Goal: Task Accomplishment & Management: Use online tool/utility

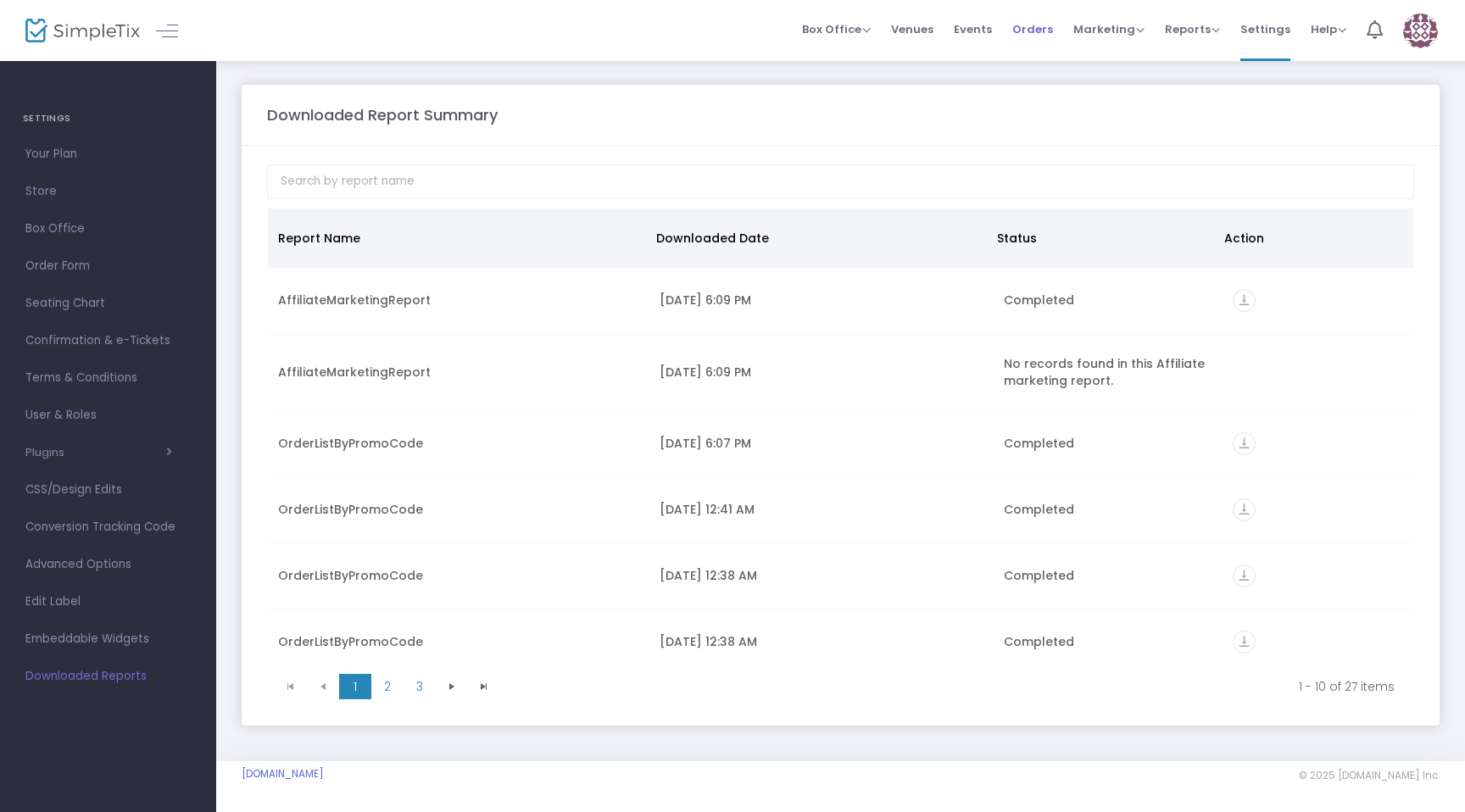
click at [1041, 40] on span "Orders" at bounding box center [1032, 30] width 40 height 43
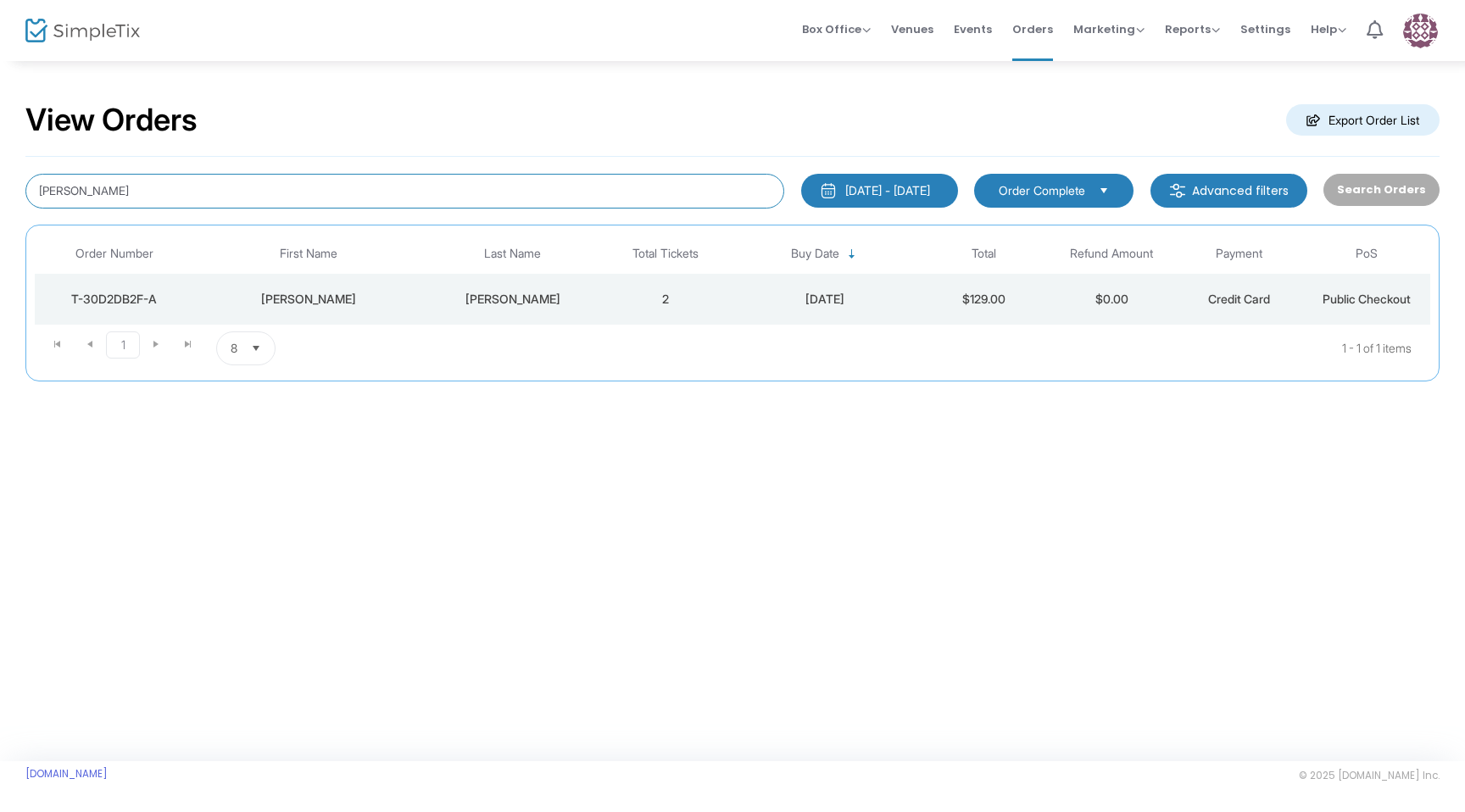
click at [665, 198] on input "hector guerra" at bounding box center [404, 191] width 758 height 35
click at [1403, 192] on button "Search Orders" at bounding box center [1382, 190] width 116 height 32
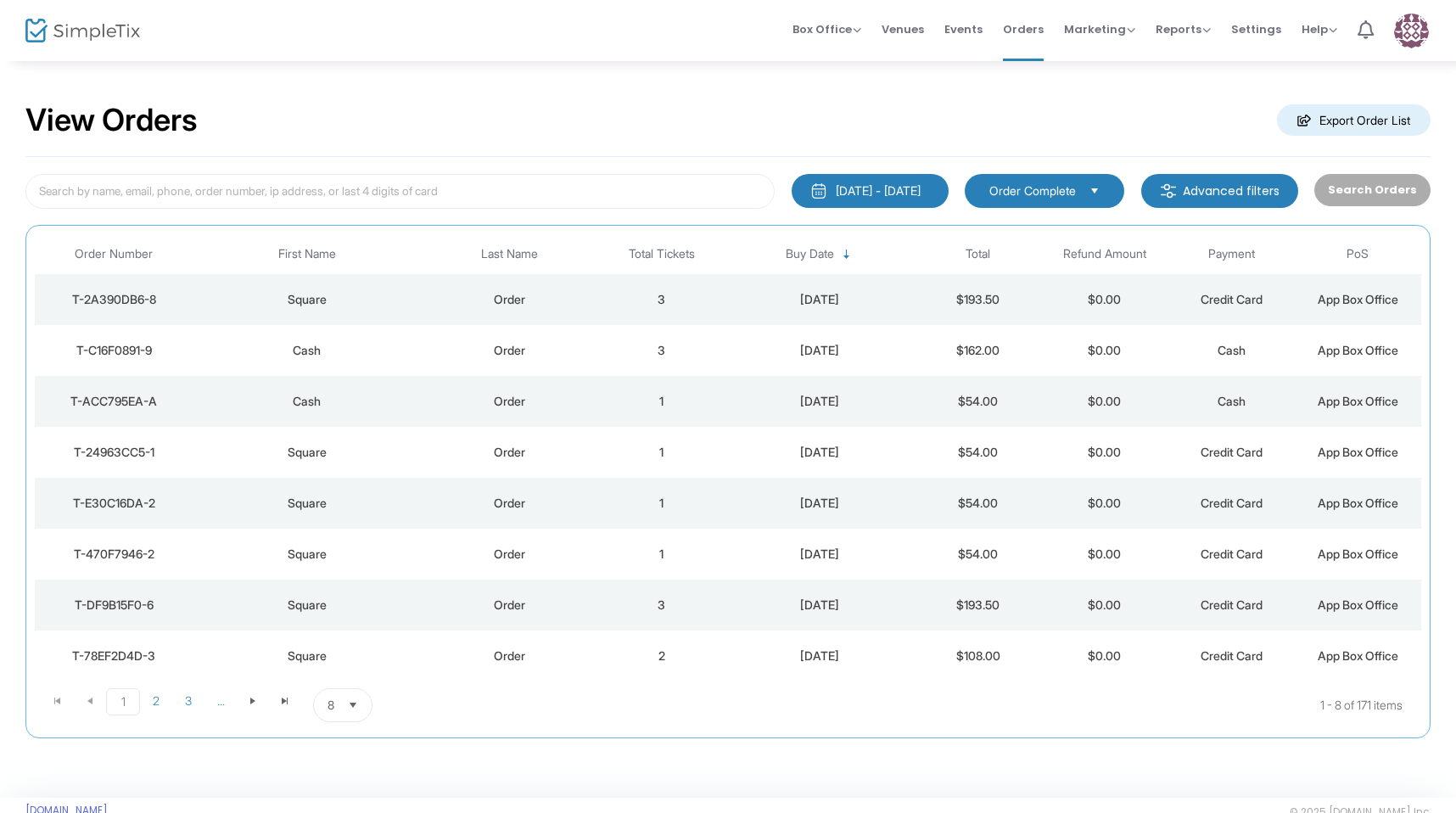
click at [636, 305] on td "3" at bounding box center [661, 299] width 126 height 51
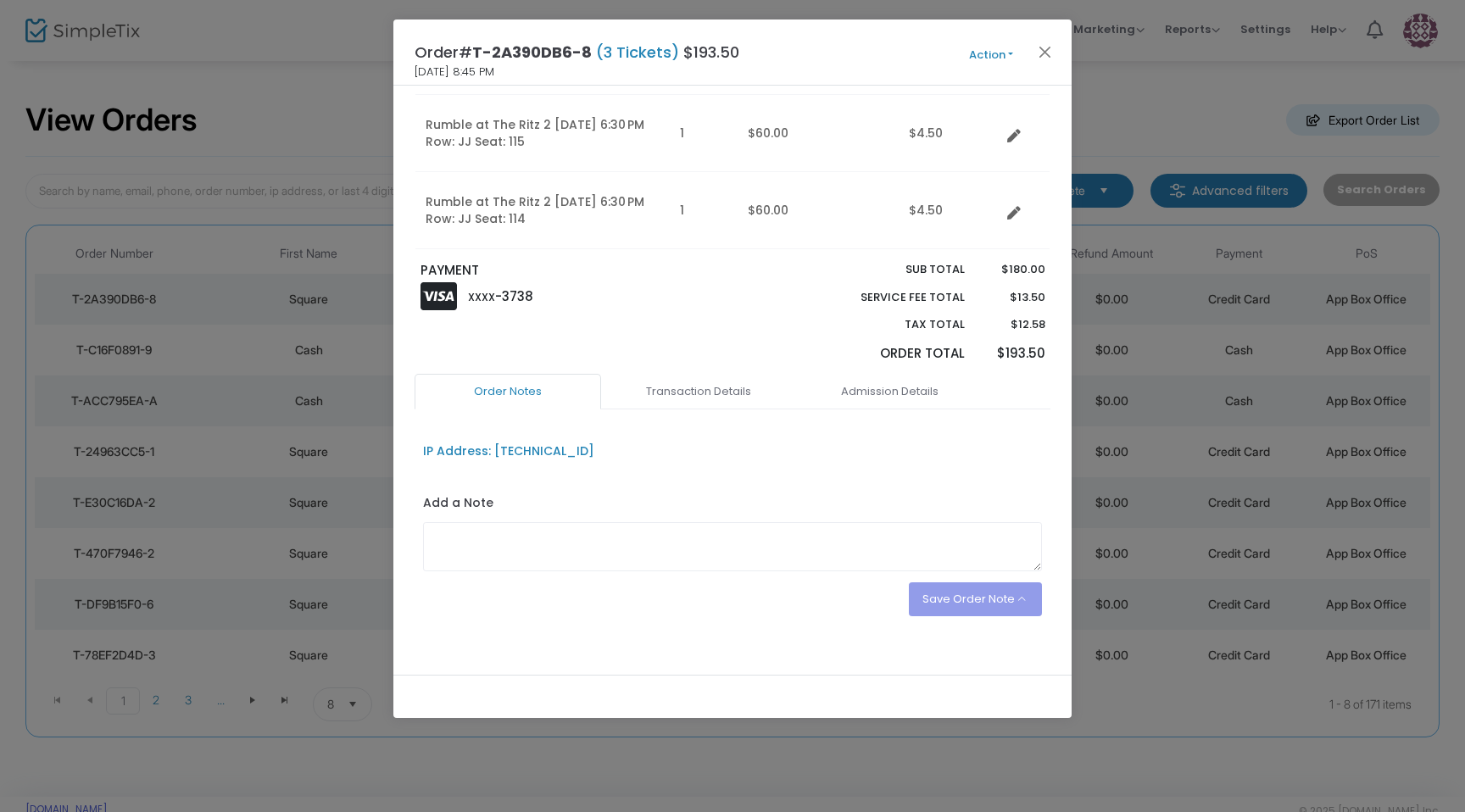
scroll to position [247, 0]
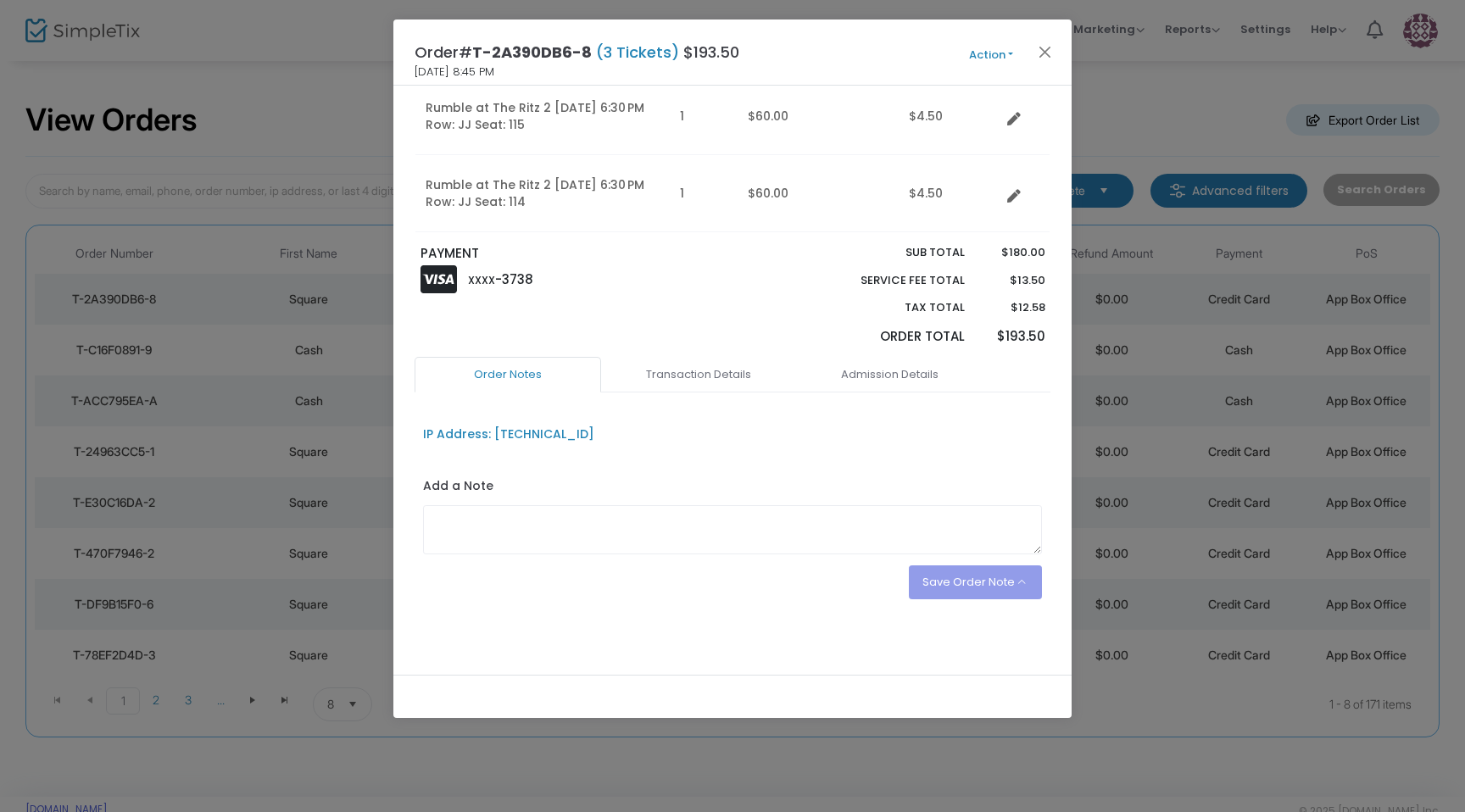
click at [884, 355] on div "Sub total Service Fee Total Tax Total Order Total" at bounding box center [893, 301] width 160 height 113
click at [878, 365] on link "Admission Details" at bounding box center [889, 375] width 186 height 36
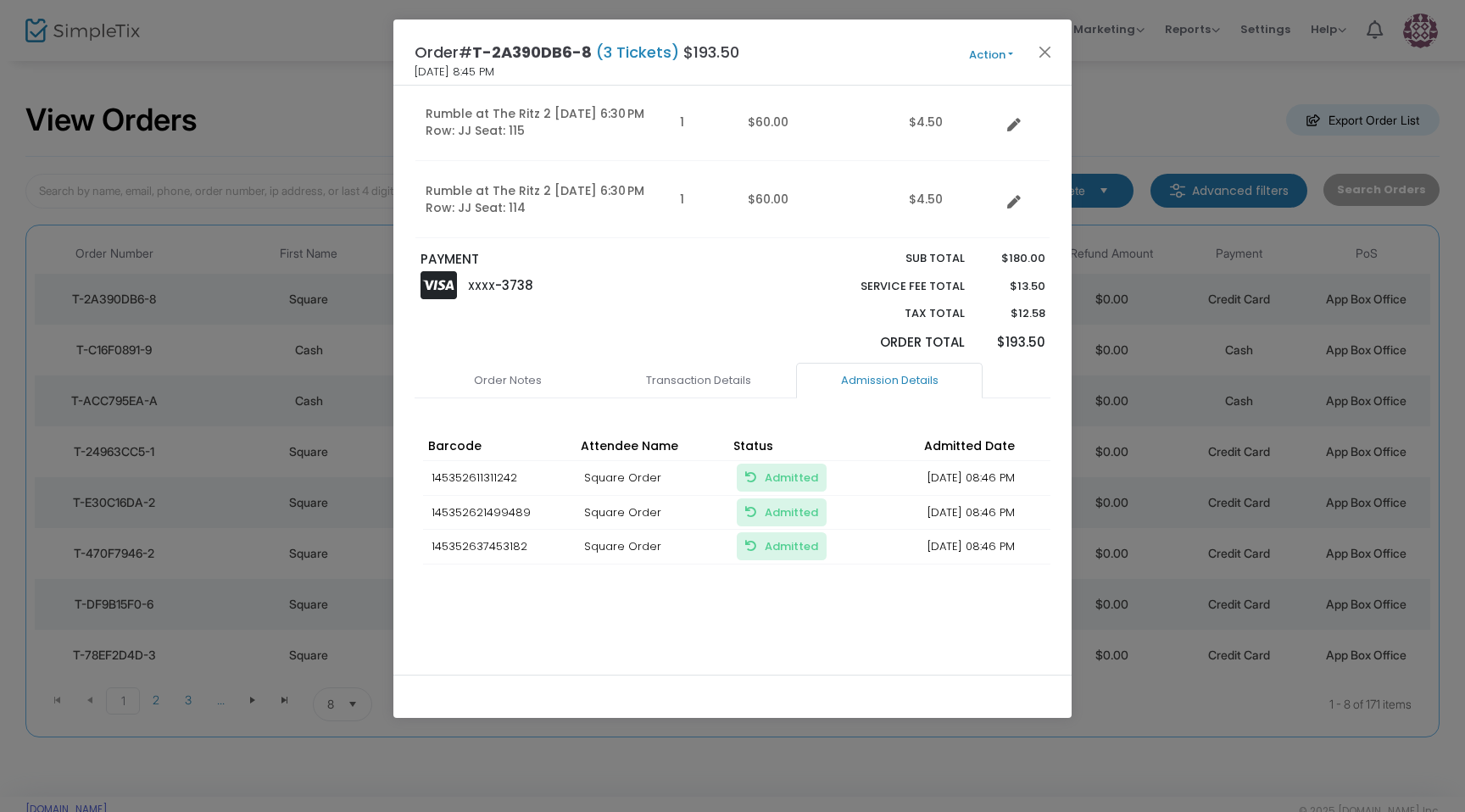
click at [746, 469] on span "Admitted Mark Unadmitted, so the ticket can be used again" at bounding box center [781, 477] width 73 height 16
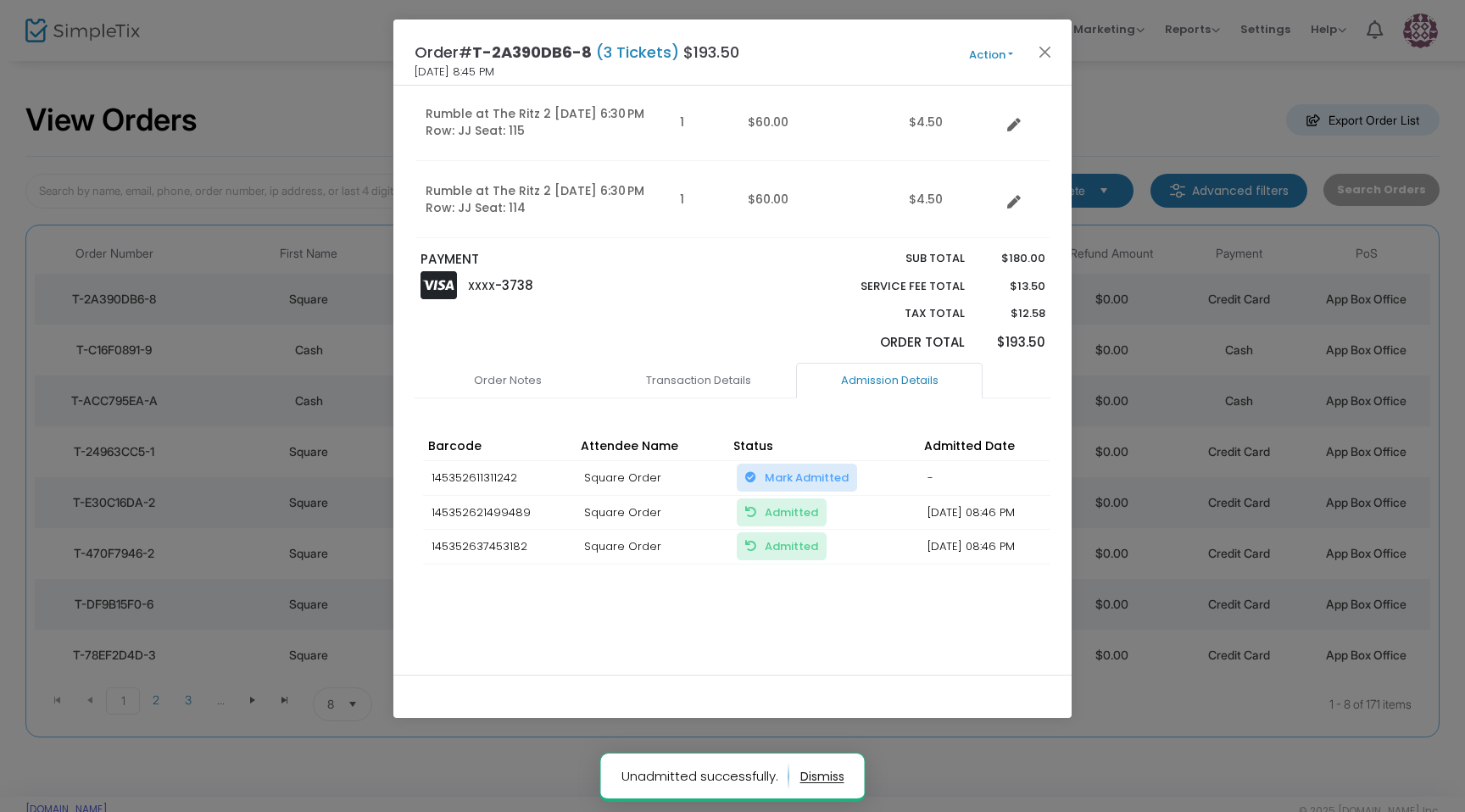
click at [758, 504] on span "Admitted Mark Unadmitted, so the ticket can be used again" at bounding box center [781, 512] width 73 height 16
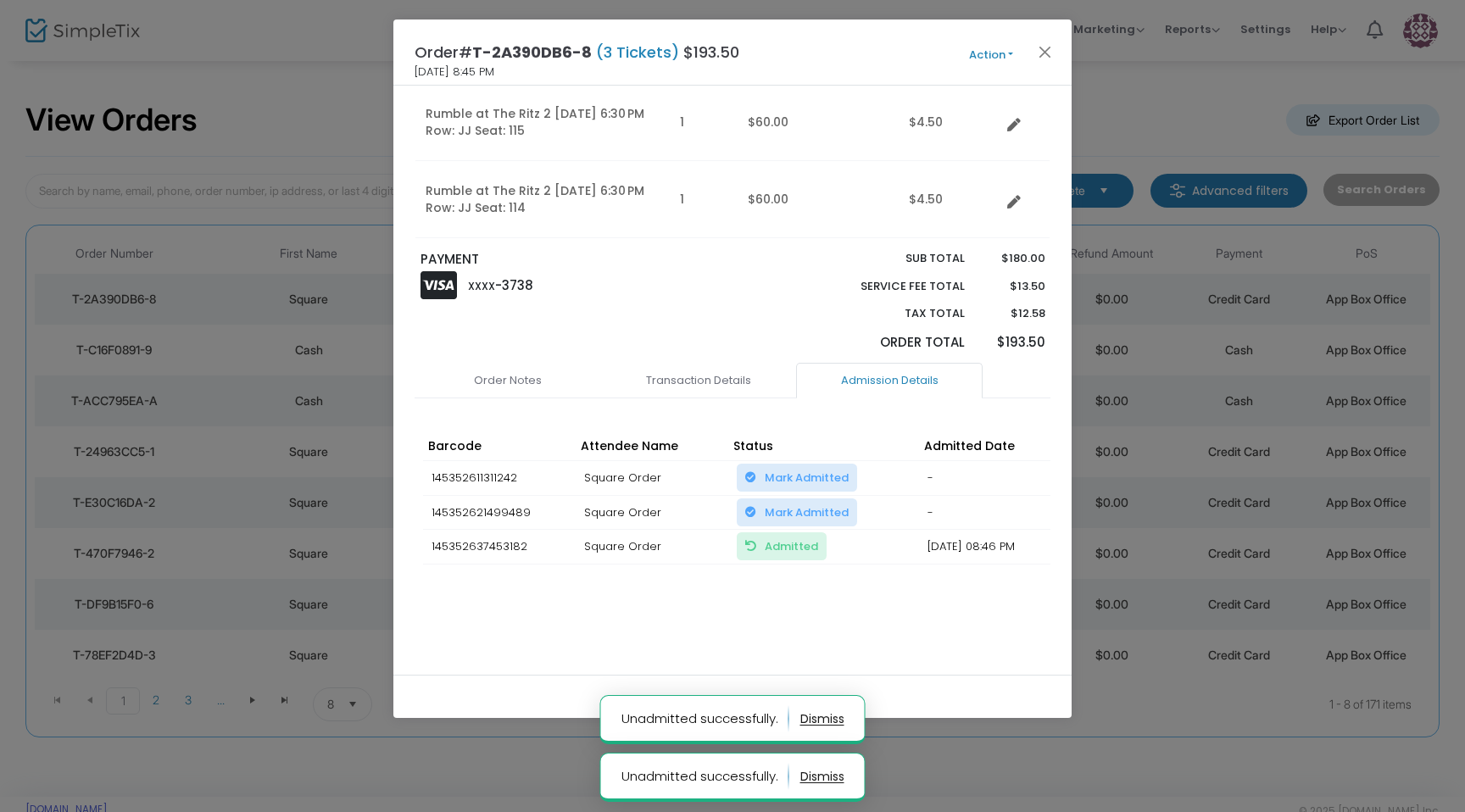
click at [755, 541] on icon at bounding box center [750, 546] width 11 height 11
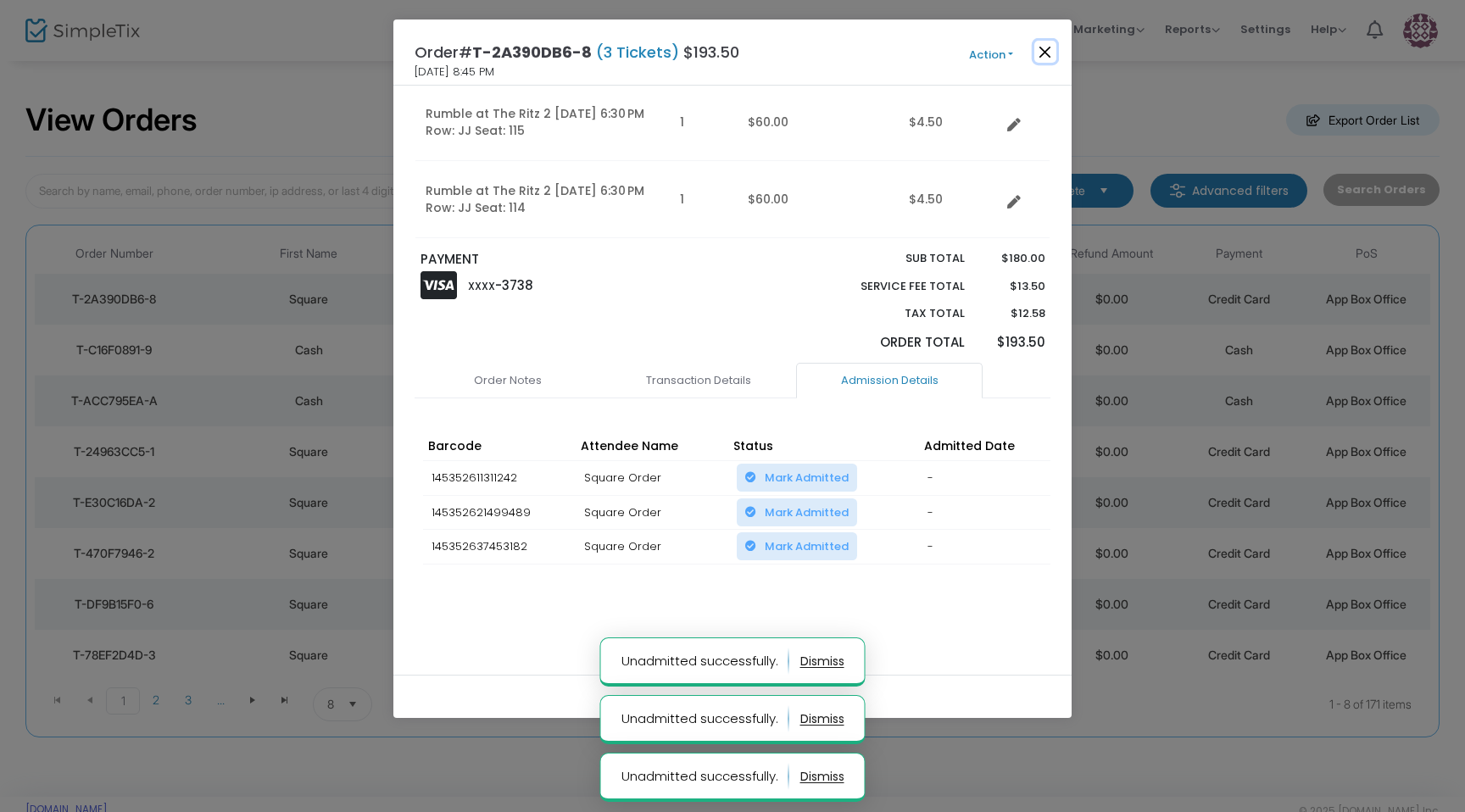
click at [1053, 50] on button "Close" at bounding box center [1045, 51] width 22 height 22
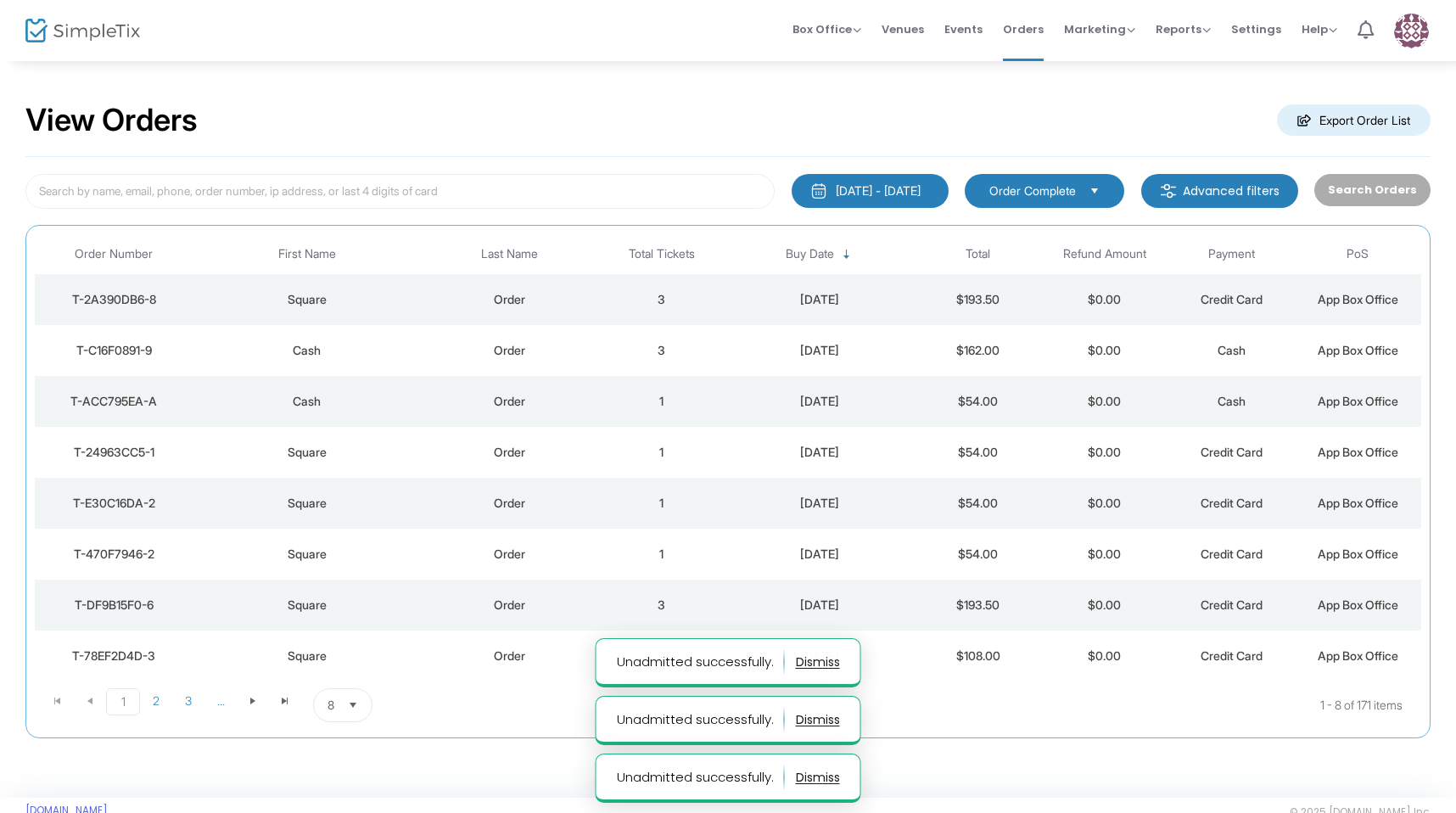
click at [556, 289] on td "Order" at bounding box center [510, 299] width 178 height 51
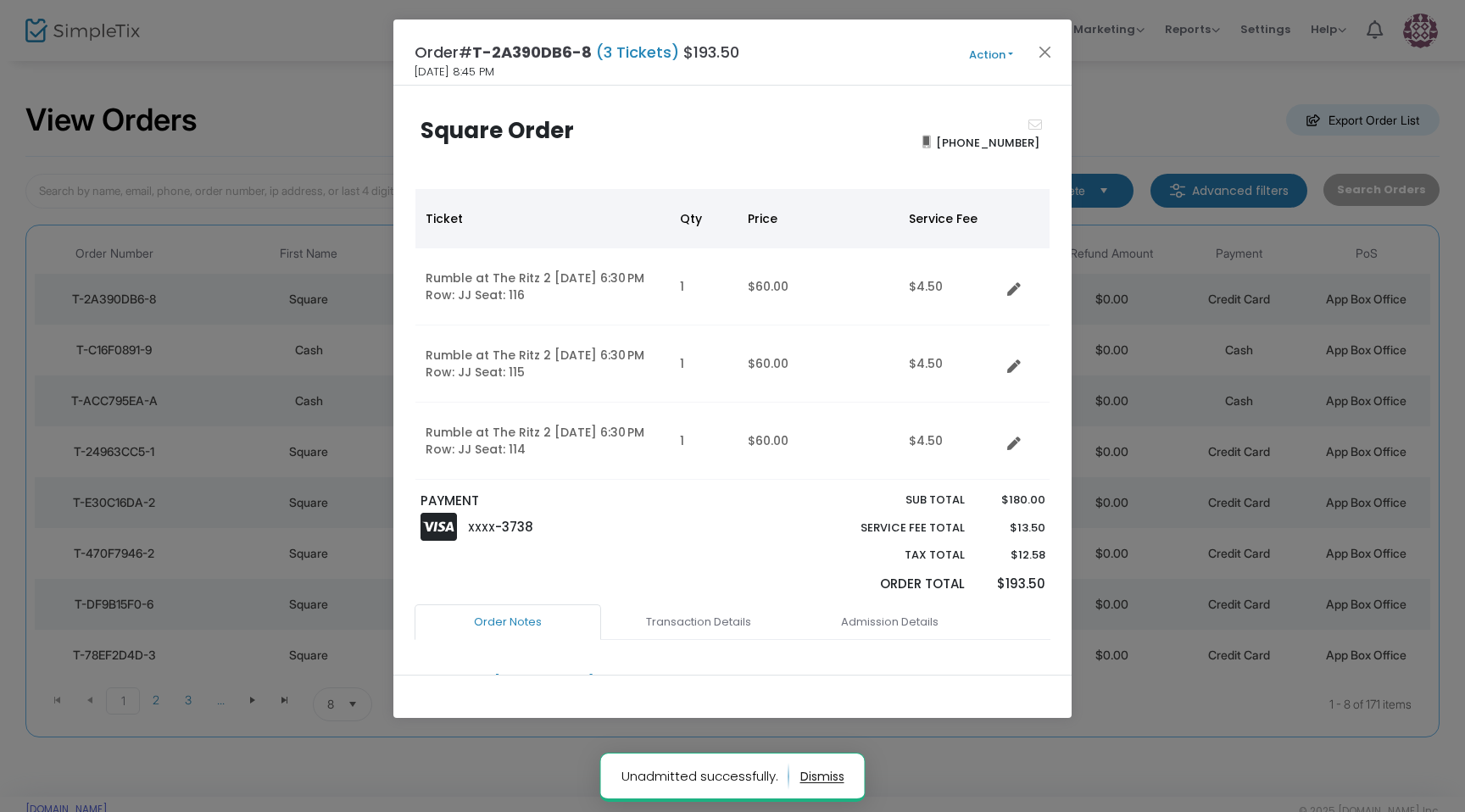
click at [992, 39] on div "Order# T-2A390DB6-8 (3 Tickets) $193.50 8/23/2025 8:45 PM Action Mark Admitted …" at bounding box center [732, 53] width 678 height 66
click at [992, 46] on button "Action" at bounding box center [991, 55] width 102 height 19
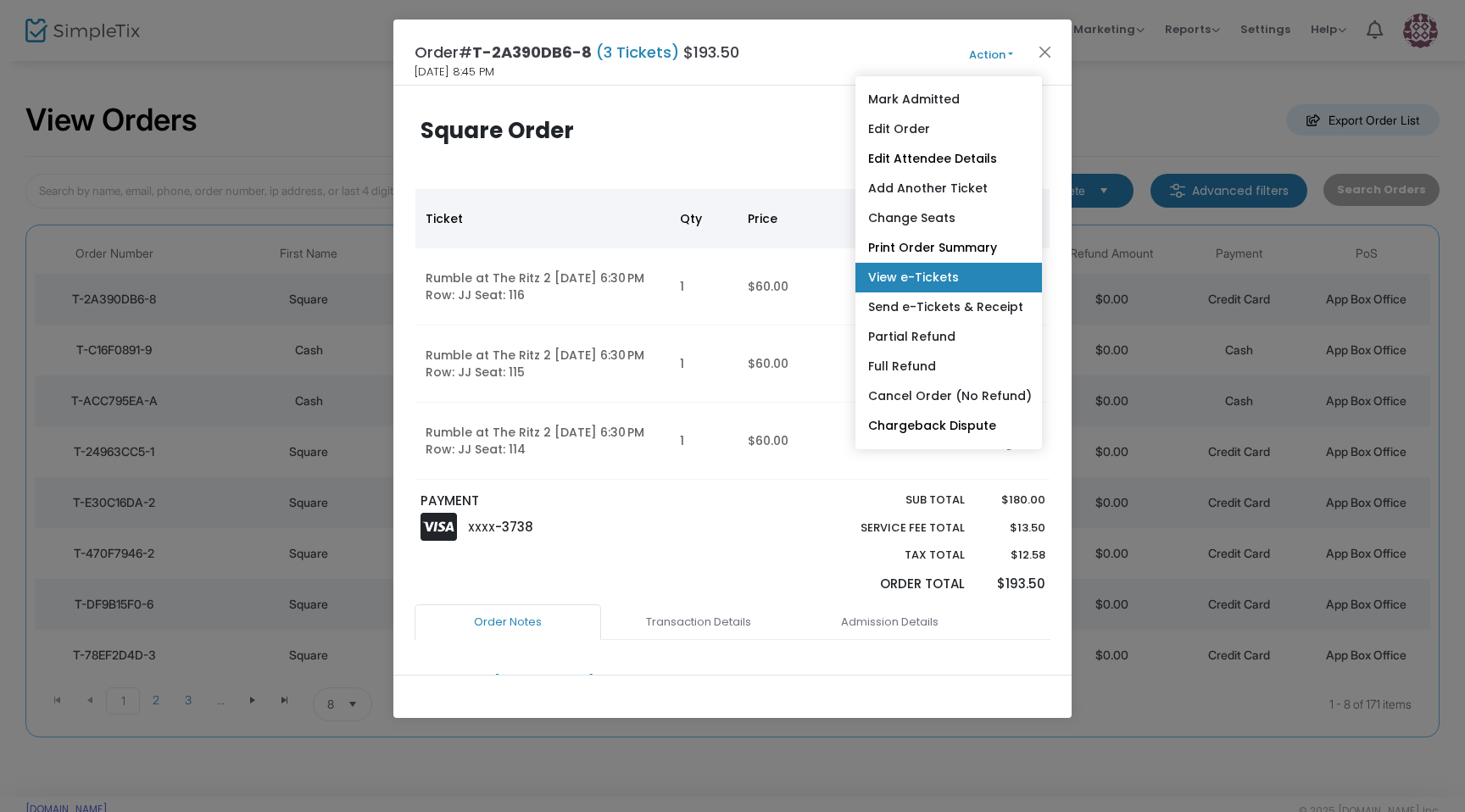
click at [931, 277] on link "View e-Tickets" at bounding box center [948, 277] width 186 height 30
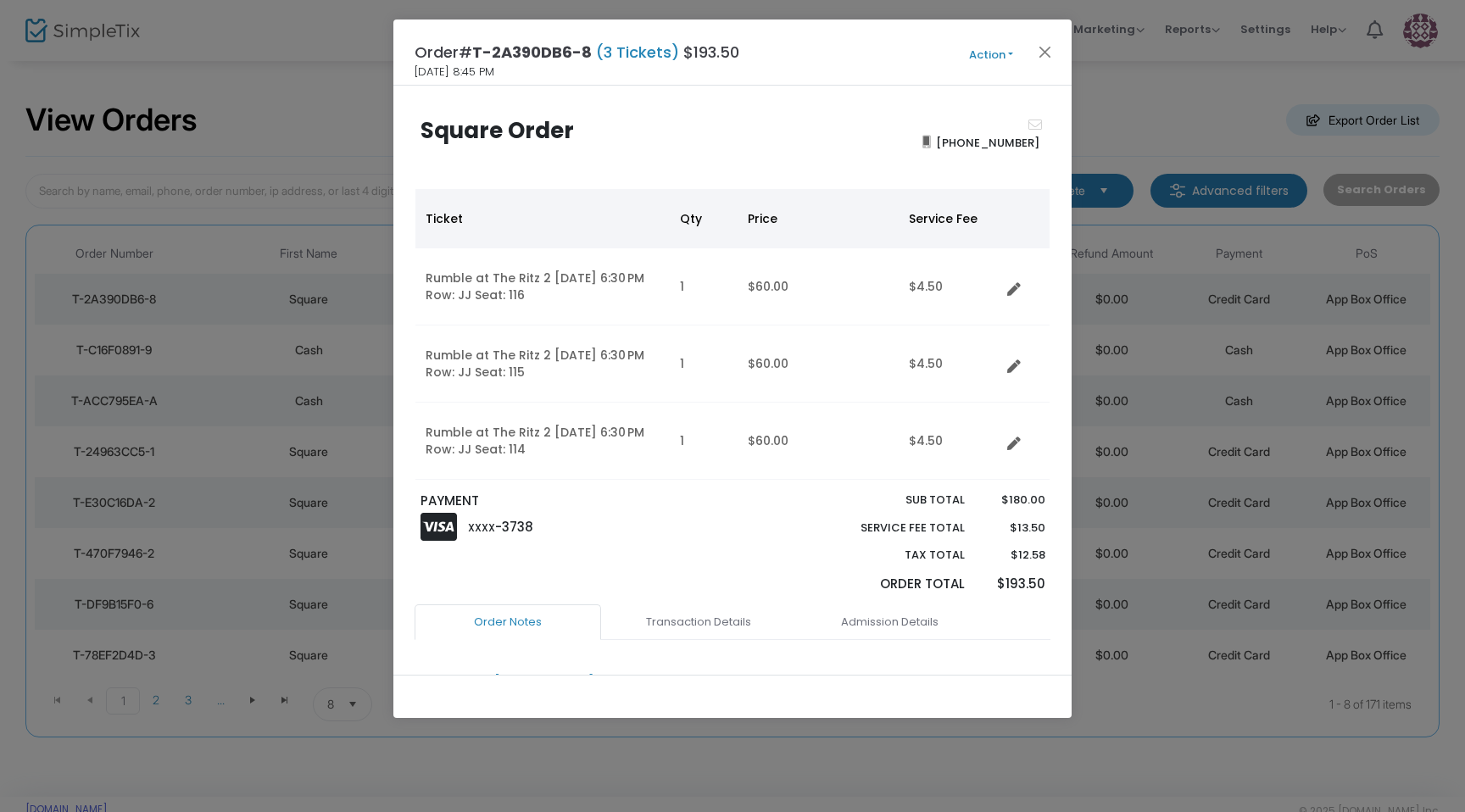
click at [986, 69] on div "Order# T-2A390DB6-8 (3 Tickets) $193.50 8/23/2025 8:45 PM Action Mark Admitted …" at bounding box center [732, 53] width 678 height 66
click at [983, 56] on button "Action" at bounding box center [991, 55] width 102 height 19
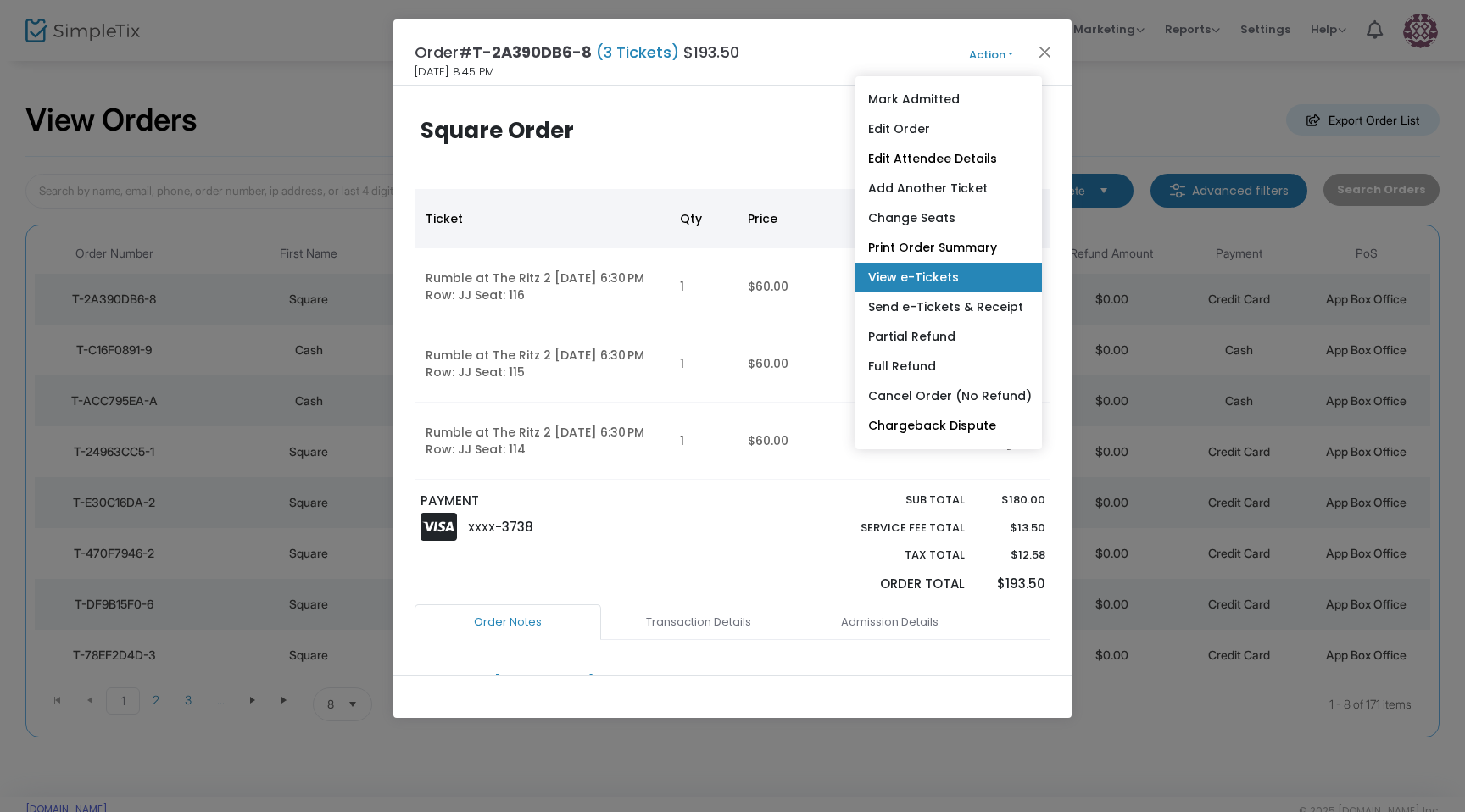
click at [931, 286] on link "View e-Tickets" at bounding box center [948, 277] width 186 height 30
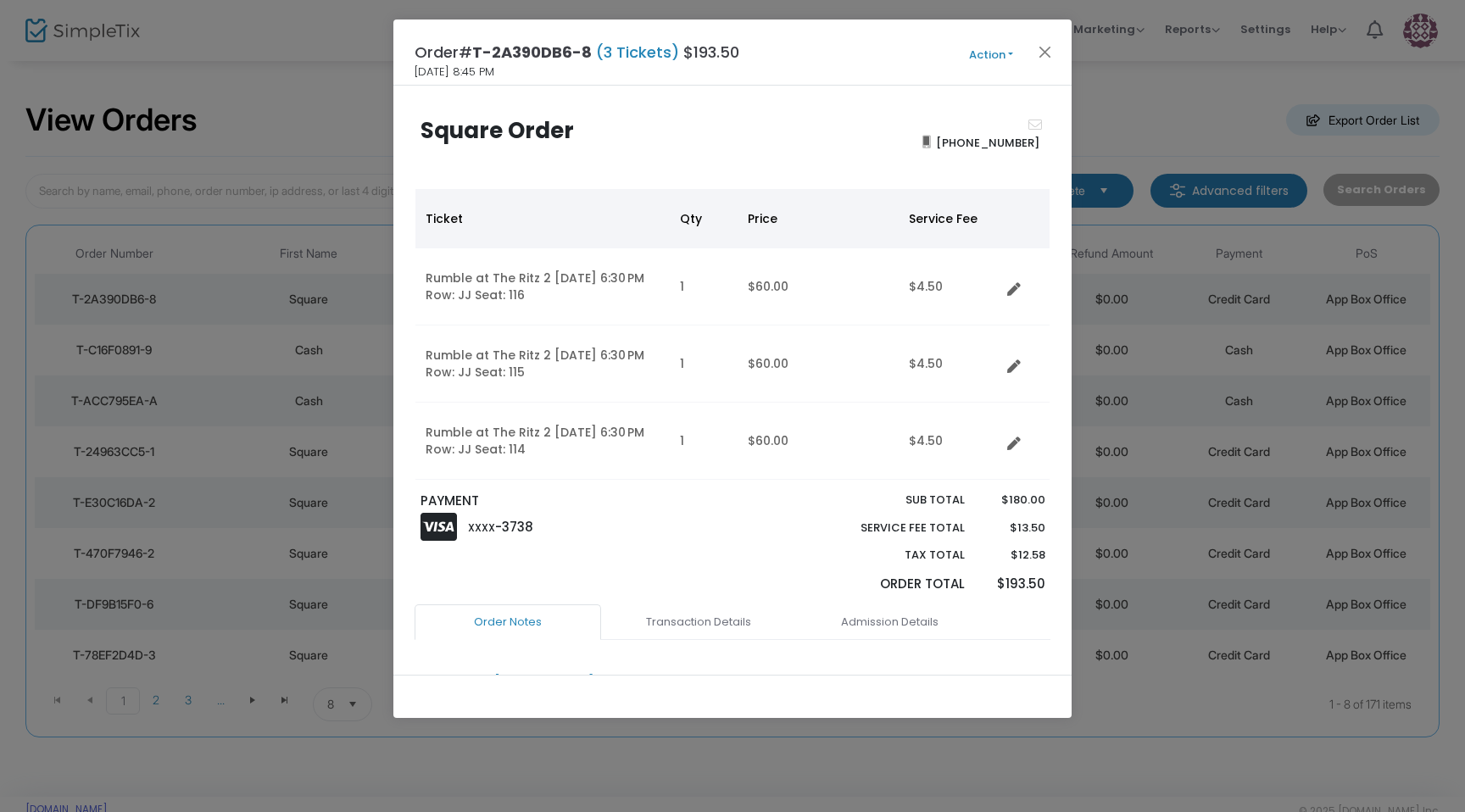
click at [978, 64] on div "Order# T-2A390DB6-8 (3 Tickets) $193.50 8/23/2025 8:45 PM Action Mark Admitted …" at bounding box center [732, 53] width 678 height 66
click at [978, 56] on button "Action" at bounding box center [991, 55] width 102 height 19
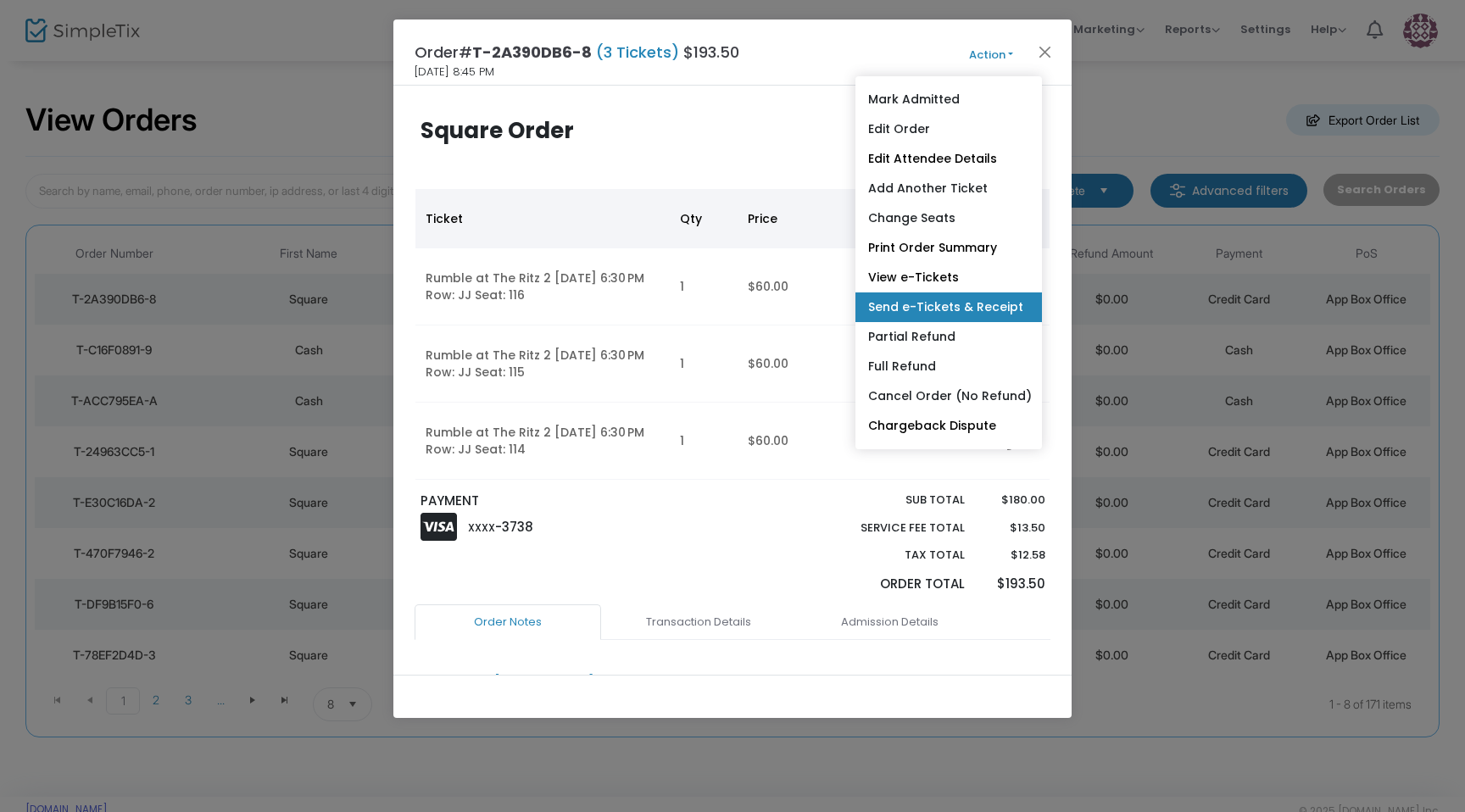
click at [911, 305] on link "Send e-Tickets & Receipt" at bounding box center [948, 307] width 186 height 30
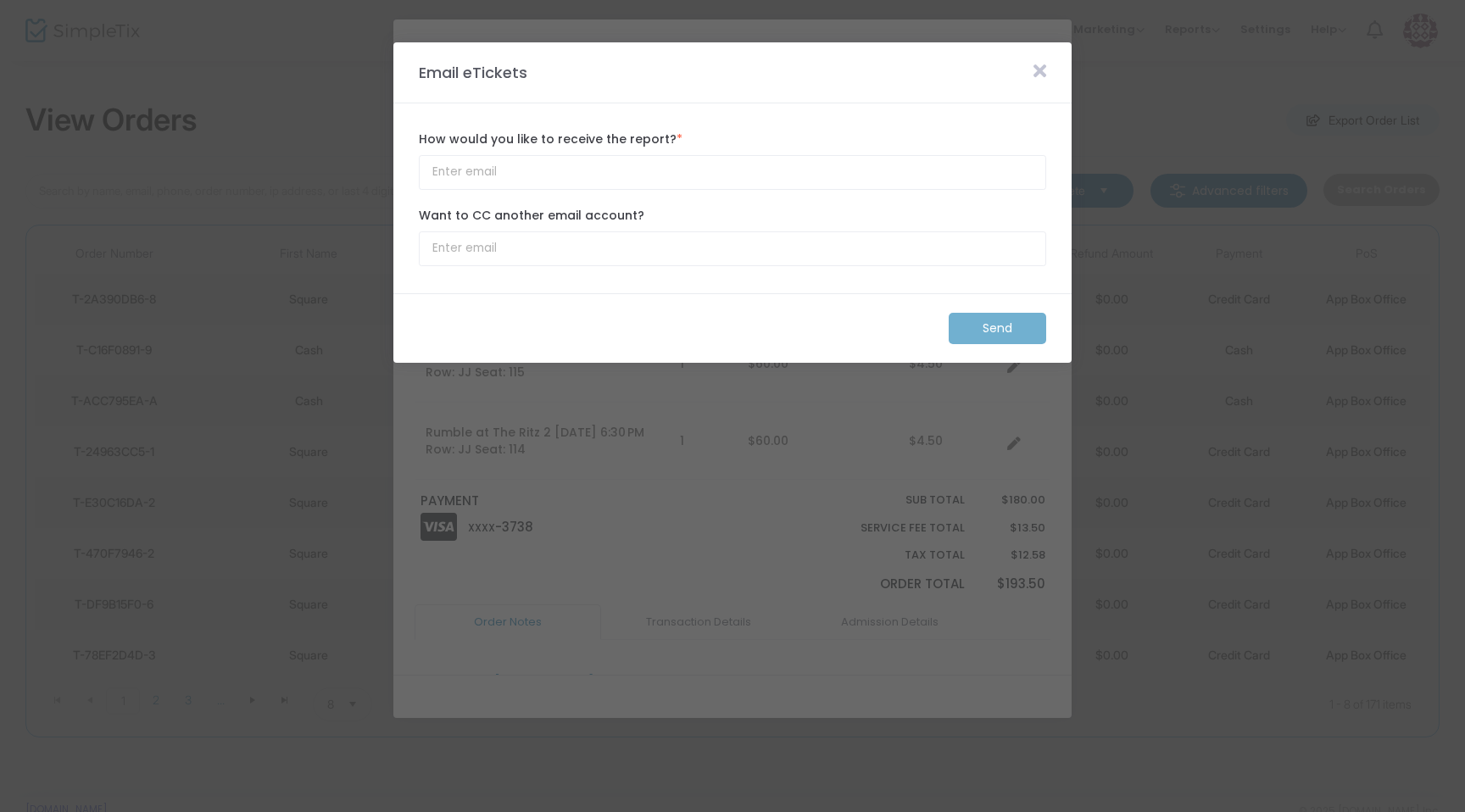
click at [972, 68] on div "Email eTickets" at bounding box center [732, 73] width 644 height 23
click at [1032, 76] on span at bounding box center [1040, 73] width 30 height 21
click at [1036, 72] on icon at bounding box center [1040, 71] width 13 height 19
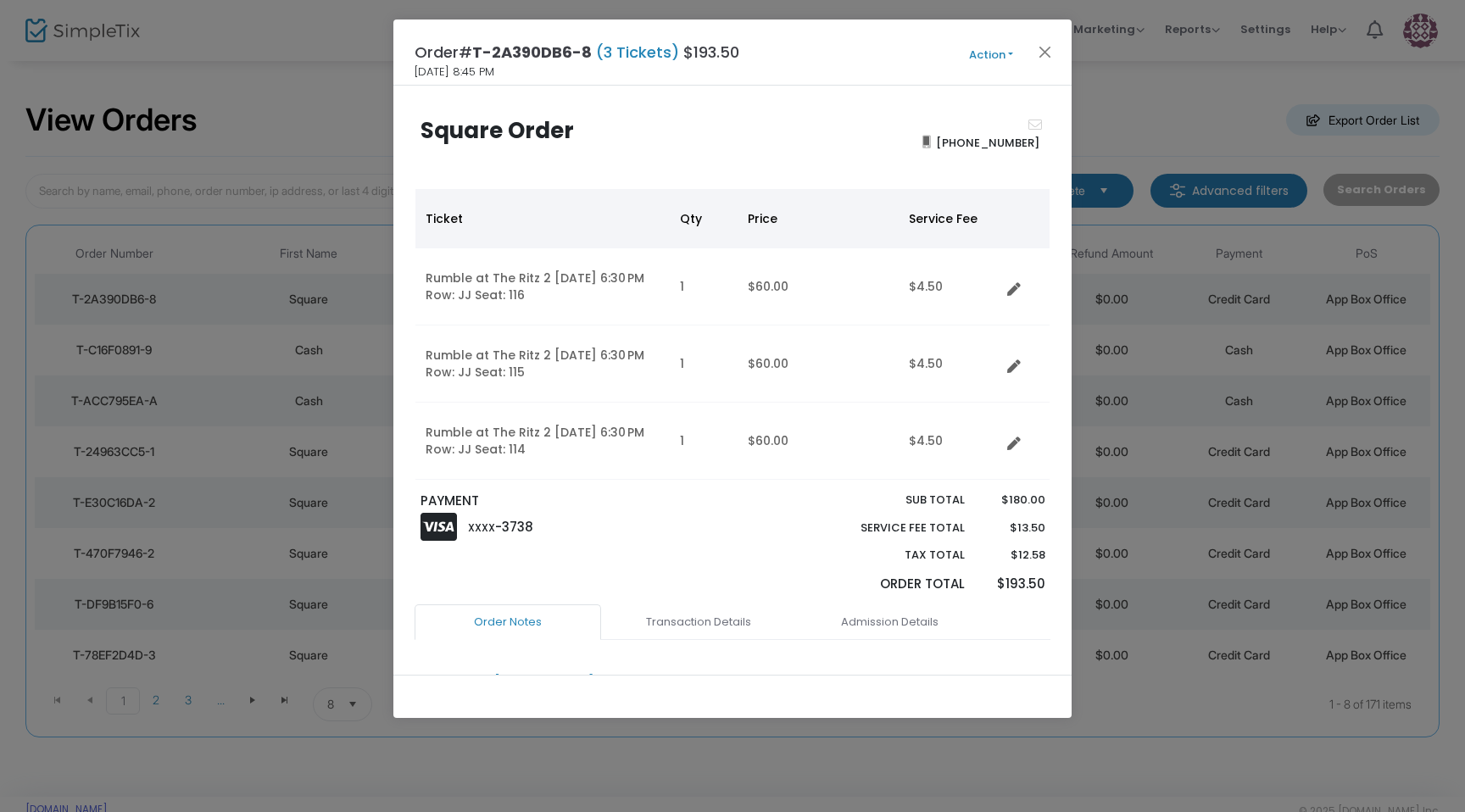
click at [987, 56] on button "Action" at bounding box center [991, 55] width 102 height 19
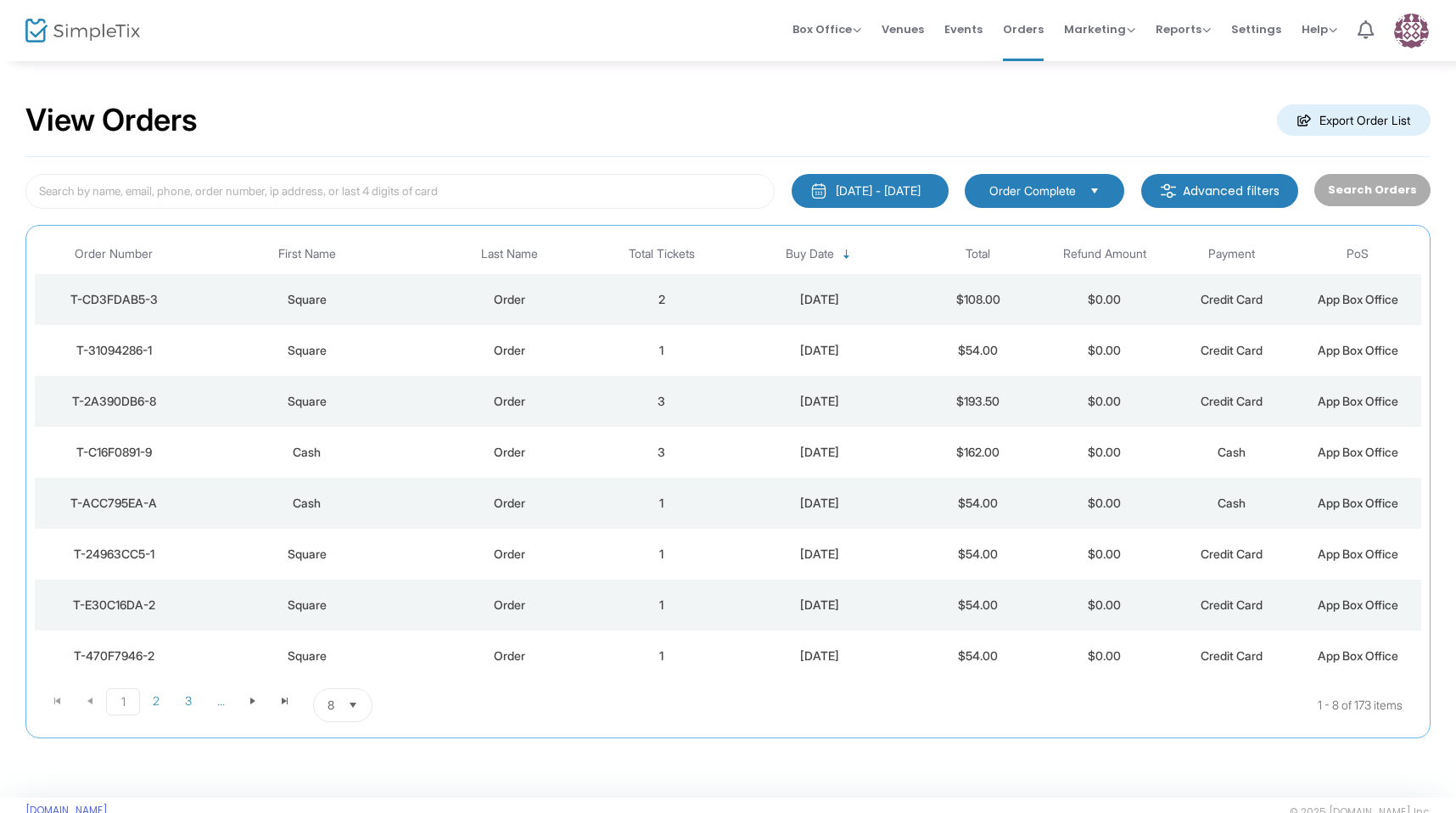
click at [423, 316] on td "Order" at bounding box center [510, 299] width 178 height 51
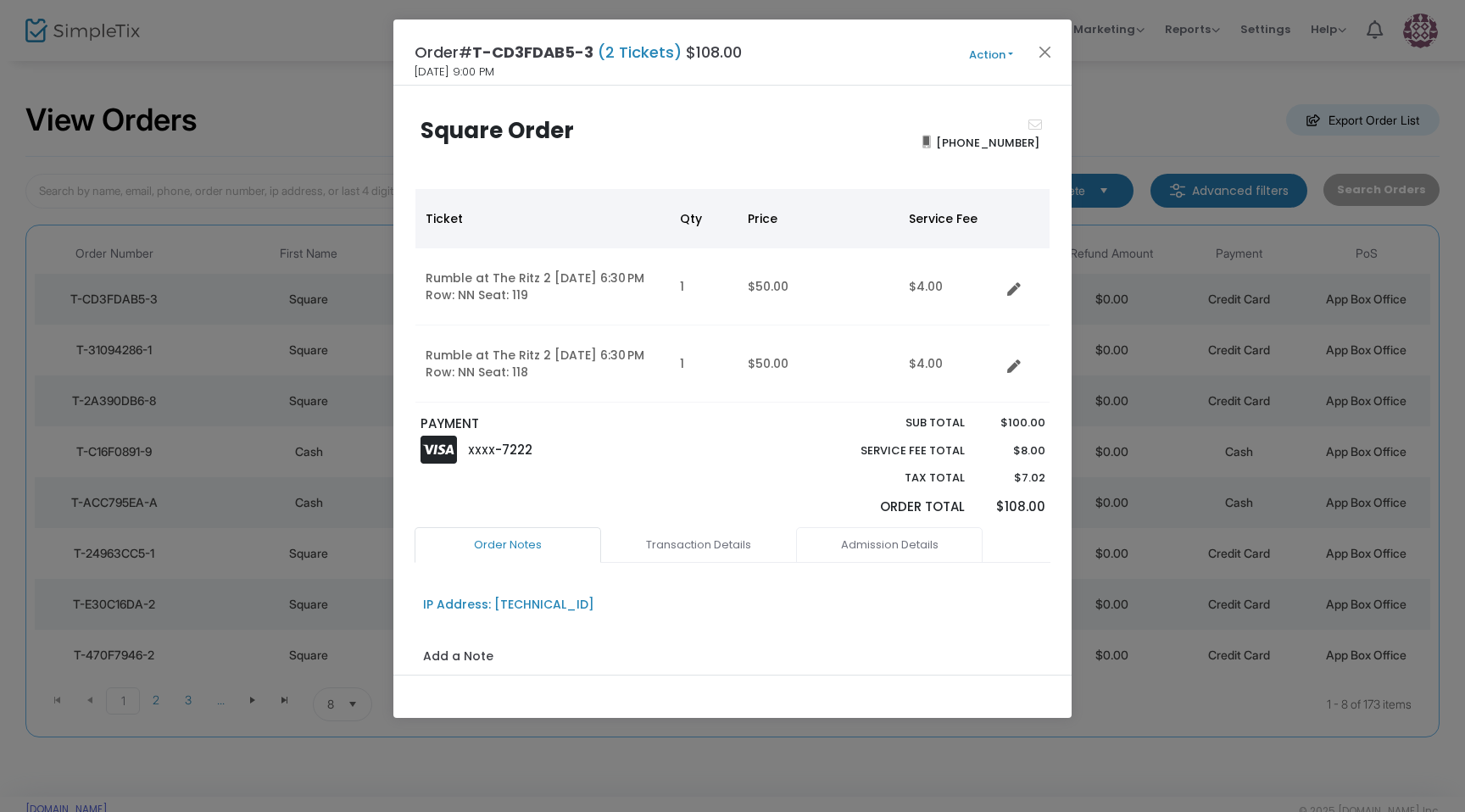
click at [867, 545] on link "Admission Details" at bounding box center [889, 545] width 186 height 36
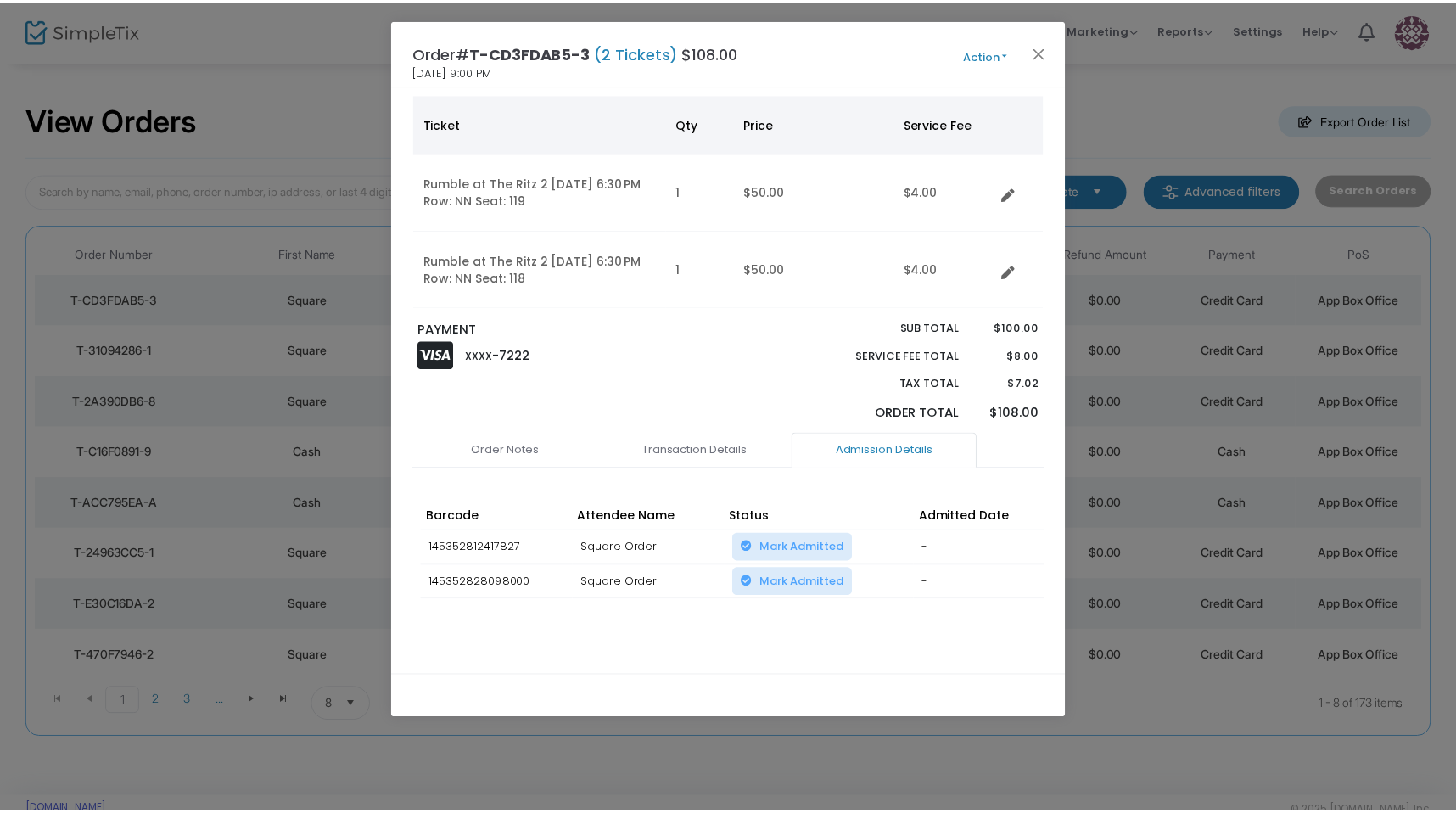
scroll to position [135, 0]
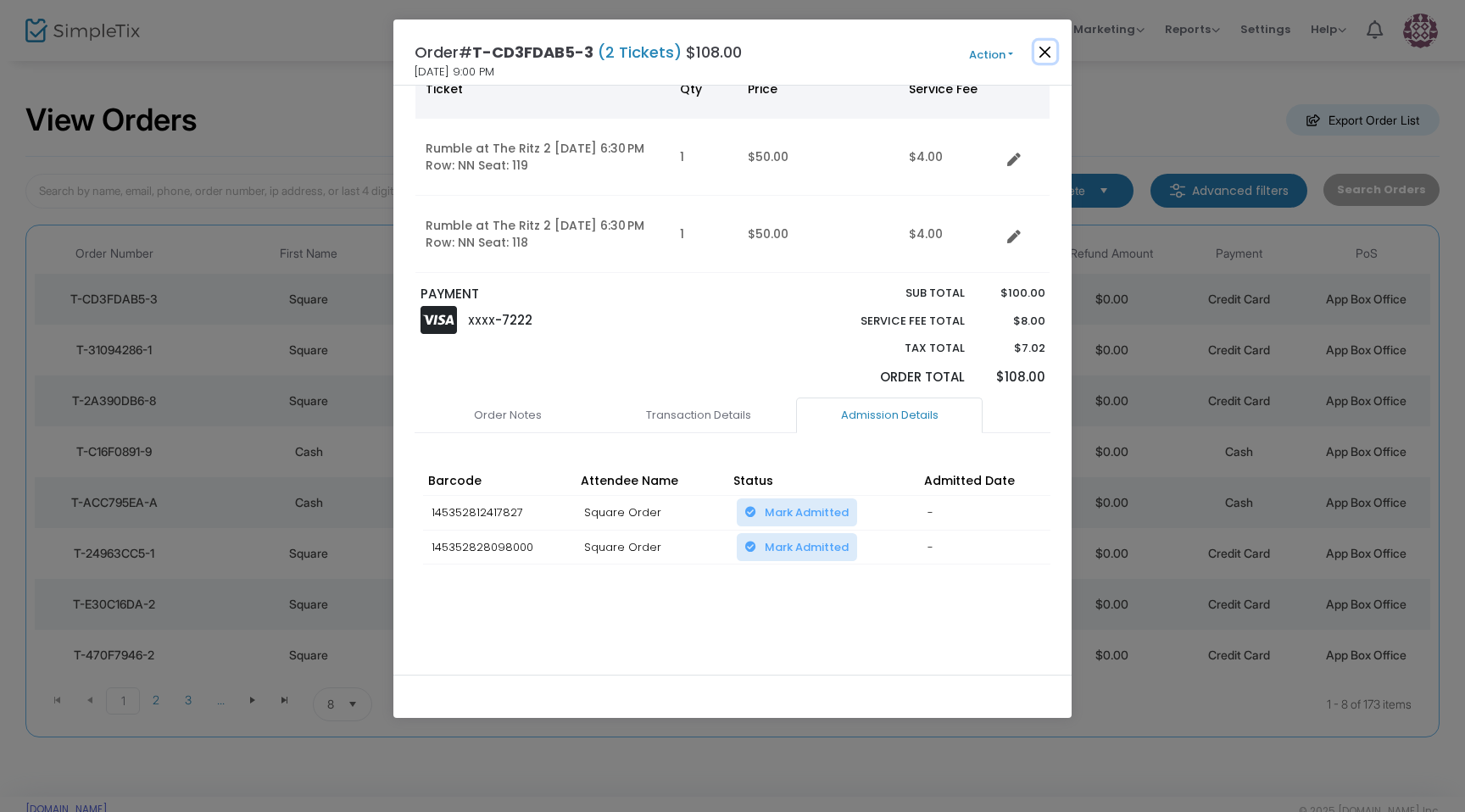
click at [1045, 54] on button "Close" at bounding box center [1045, 51] width 22 height 22
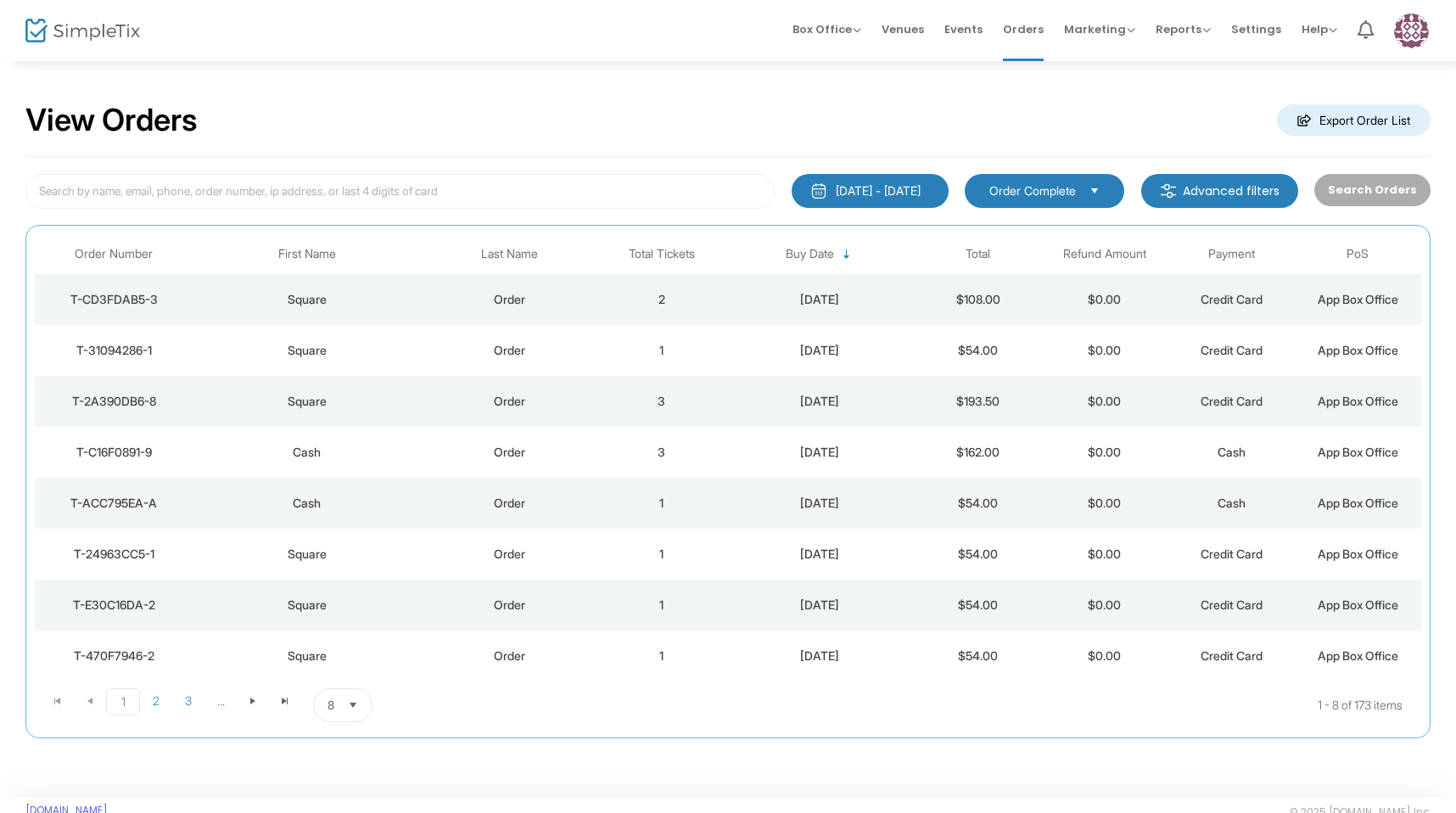
click at [415, 284] on td "Square" at bounding box center [308, 299] width 229 height 51
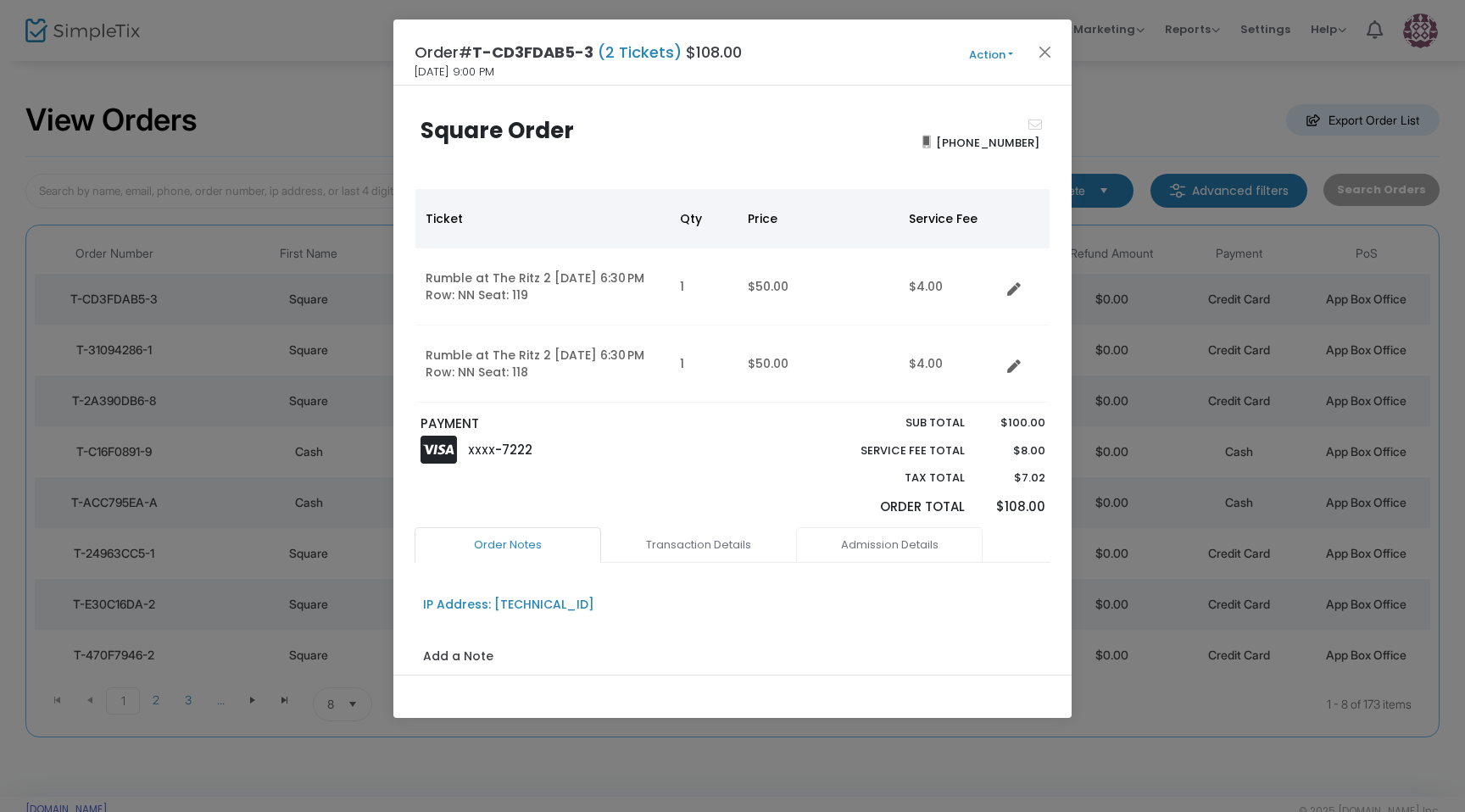
click at [876, 550] on link "Admission Details" at bounding box center [889, 545] width 186 height 36
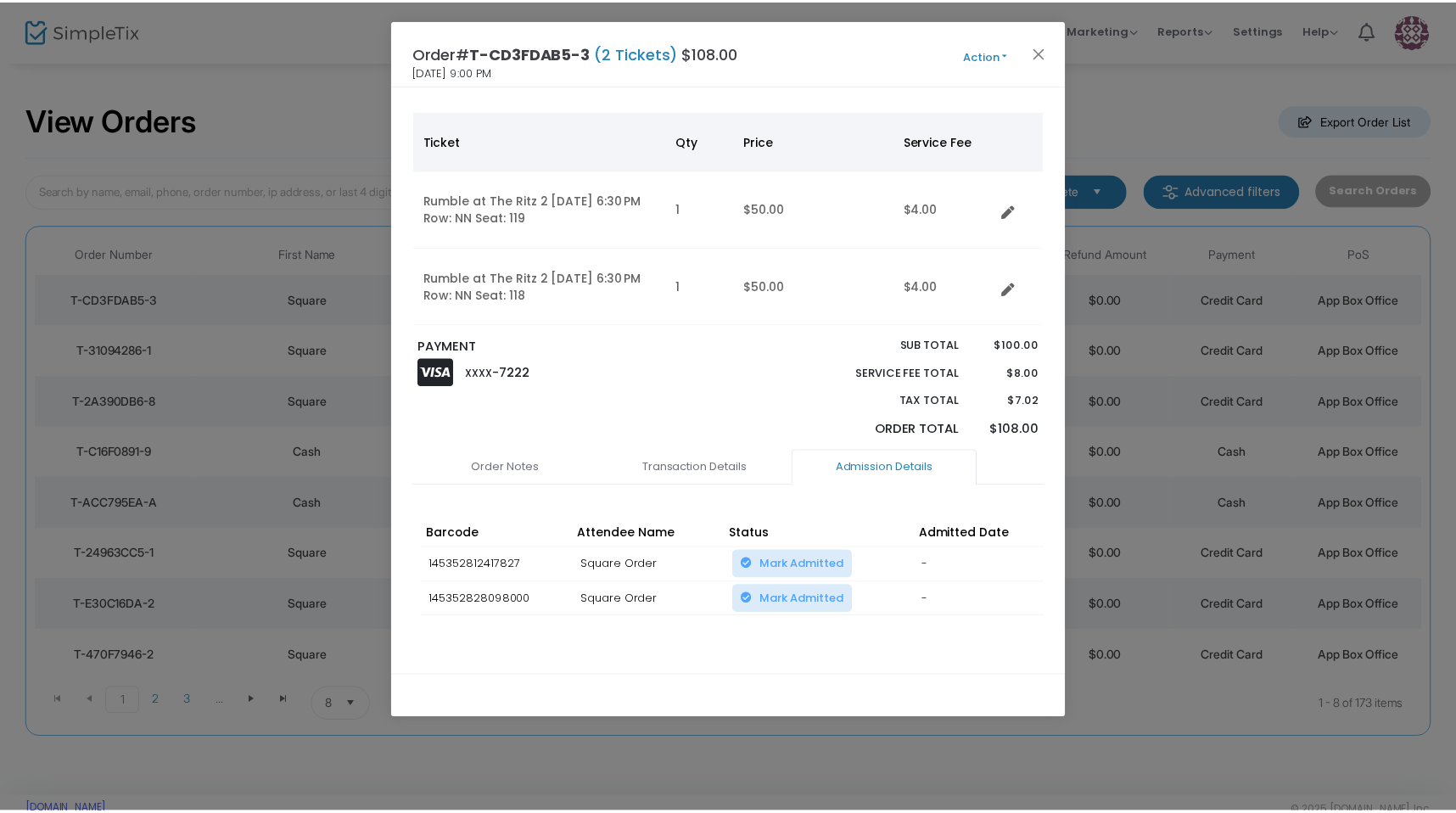
scroll to position [135, 0]
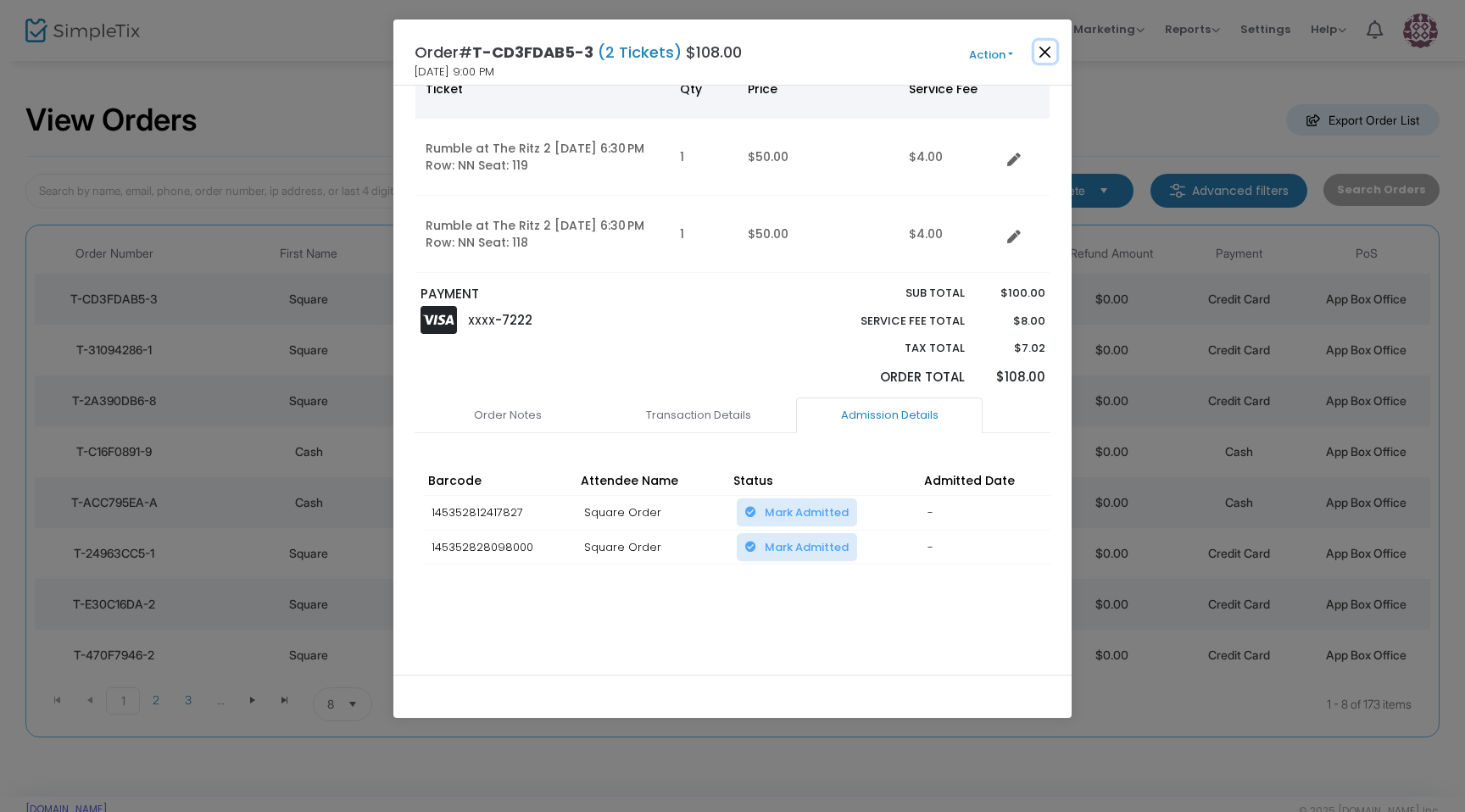
click at [1040, 48] on button "Close" at bounding box center [1045, 51] width 22 height 22
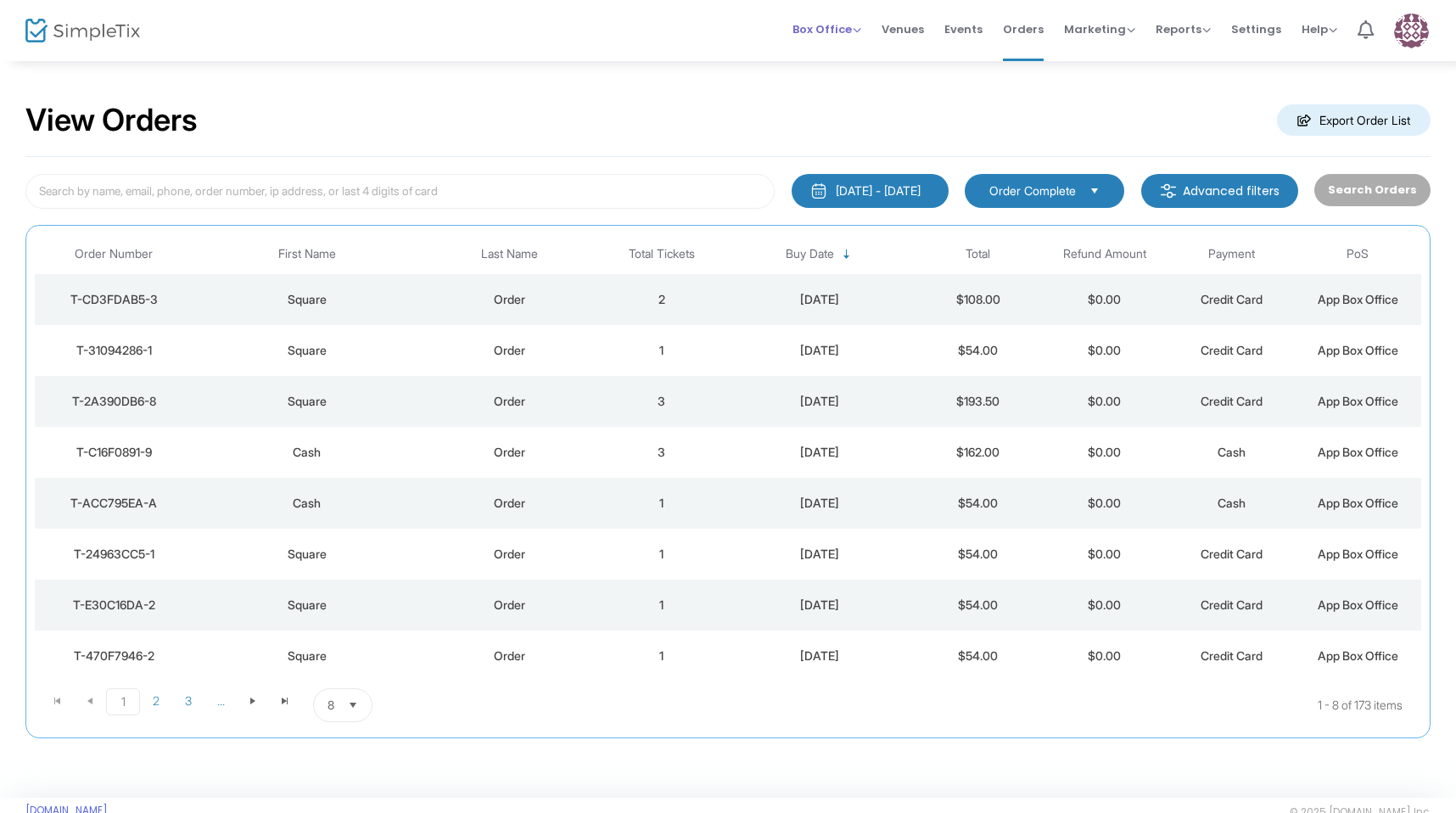
click at [838, 22] on div "Box Office Sell Tickets Bookings Sell Season Pass" at bounding box center [827, 30] width 69 height 17
click at [835, 29] on span "Box Office" at bounding box center [827, 30] width 69 height 16
click at [831, 51] on li "Sell Tickets" at bounding box center [853, 56] width 121 height 33
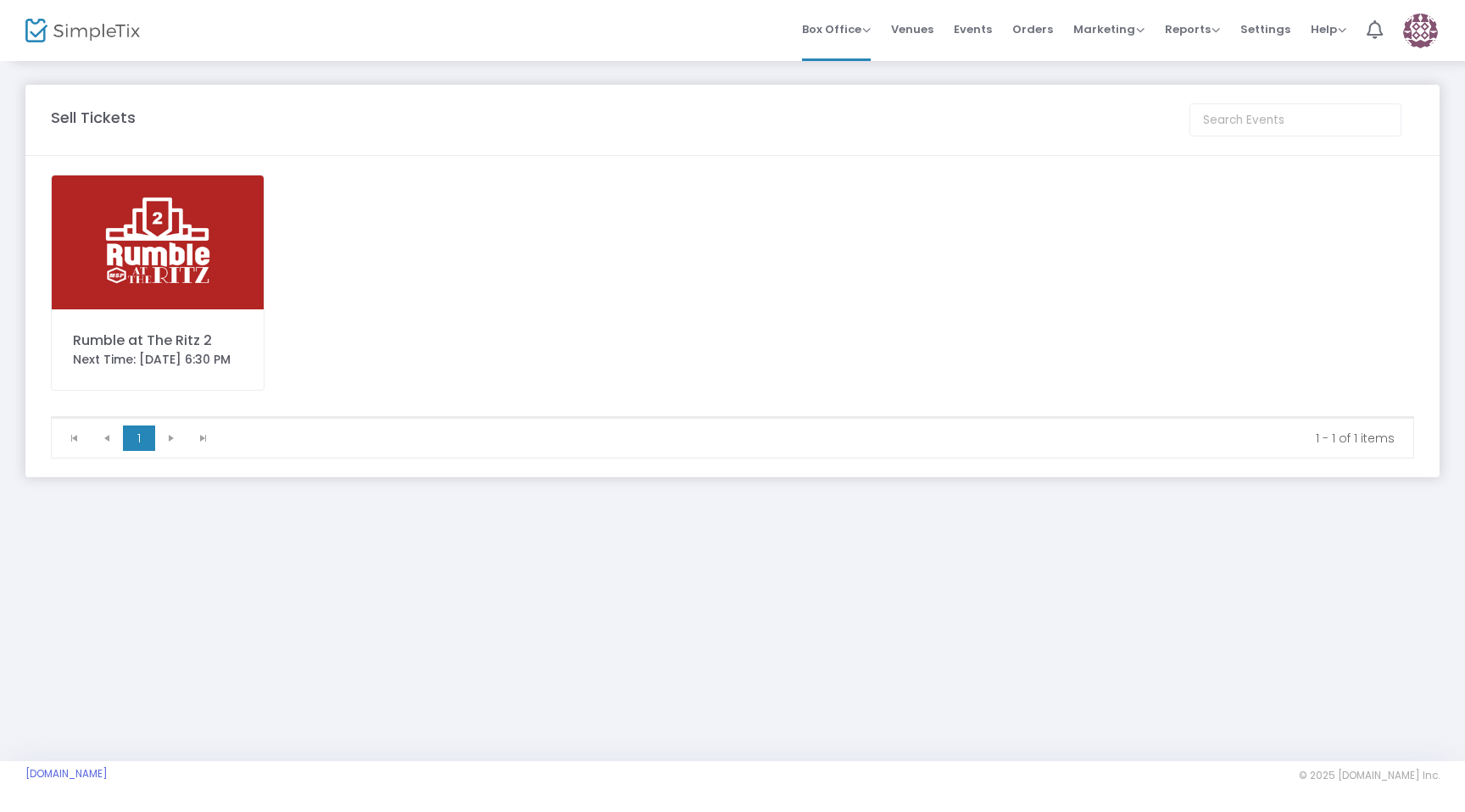
click at [190, 303] on img at bounding box center [158, 243] width 212 height 134
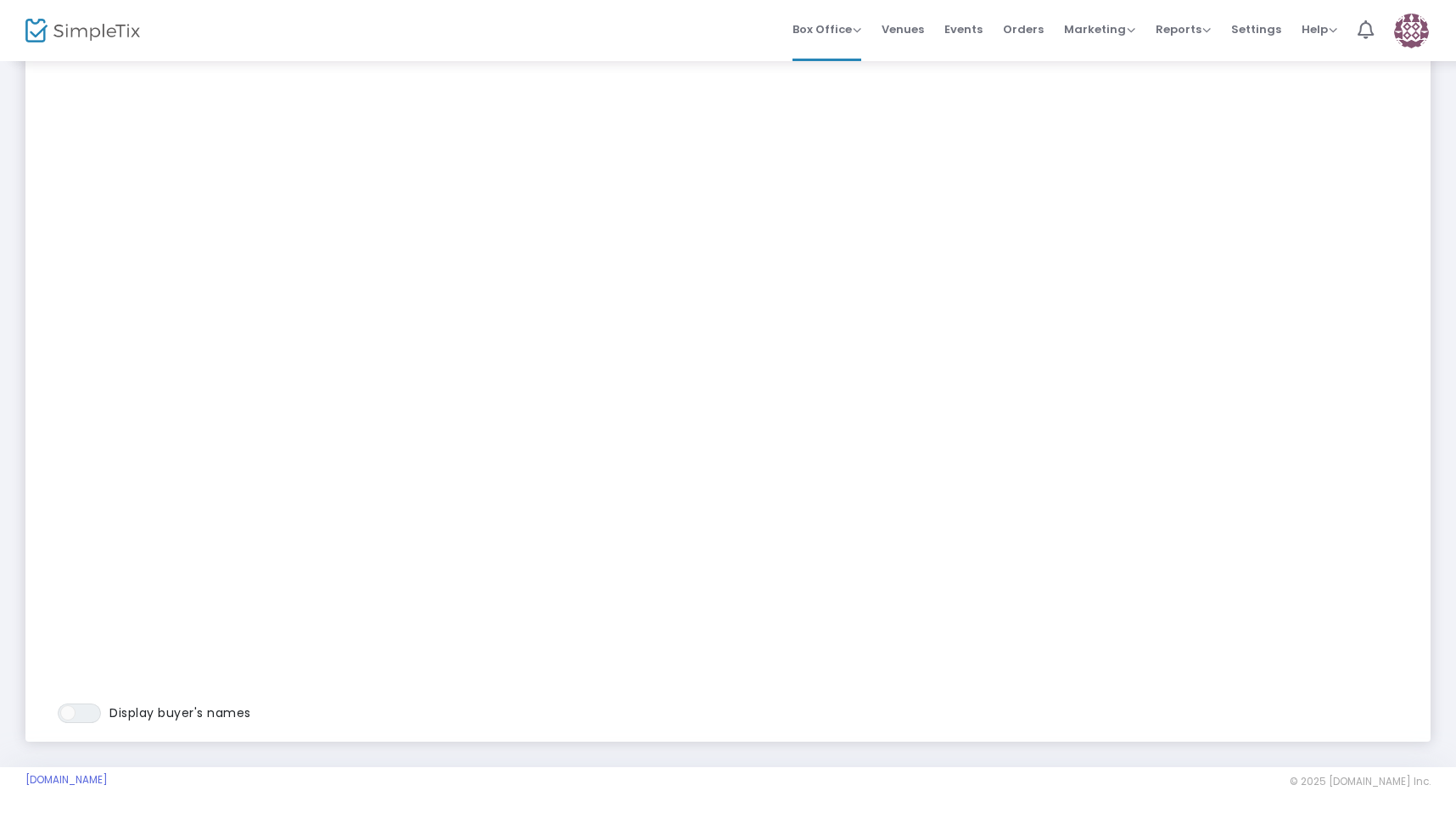
scroll to position [193, 0]
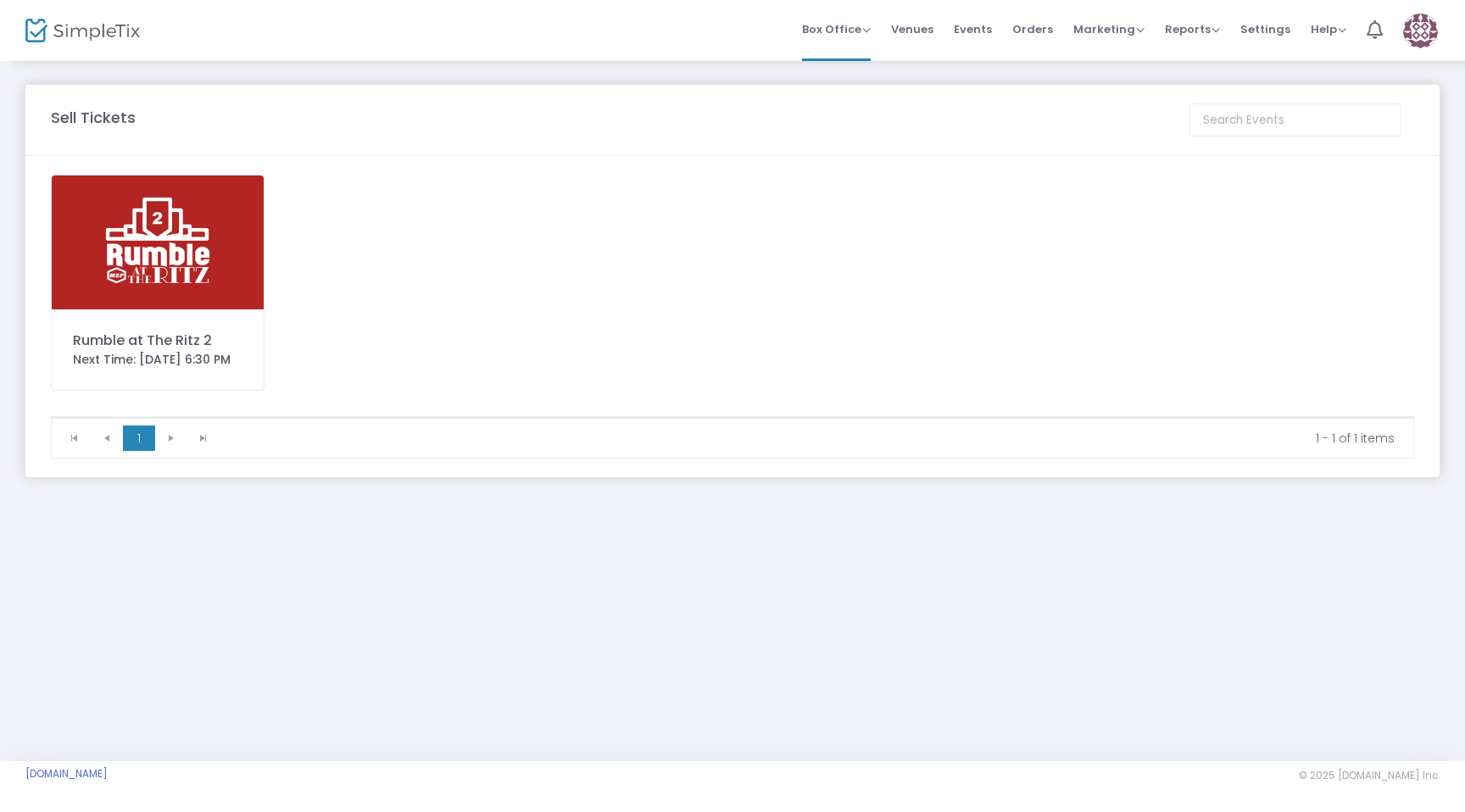
click at [200, 260] on img at bounding box center [158, 243] width 212 height 134
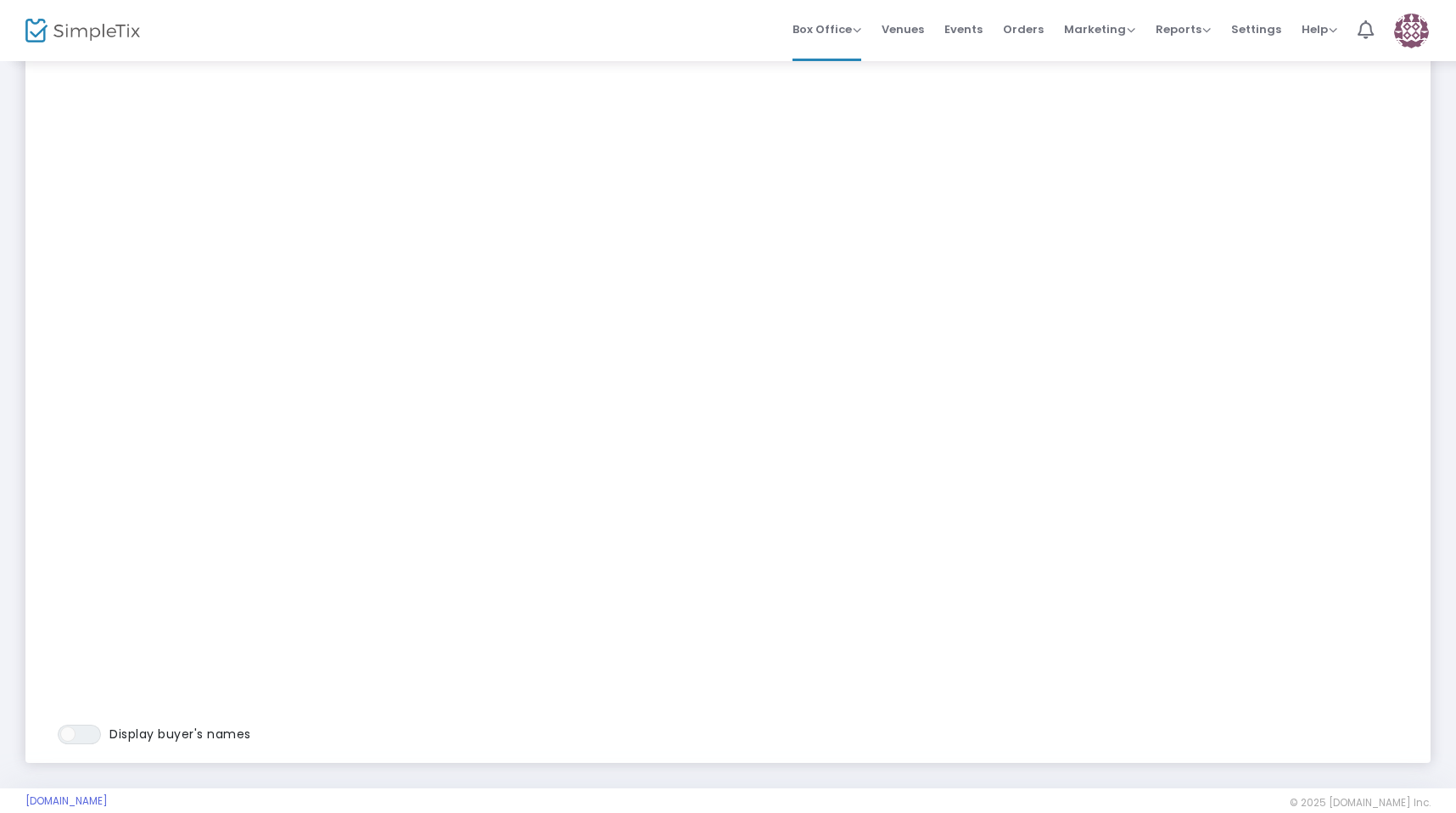
scroll to position [193, 0]
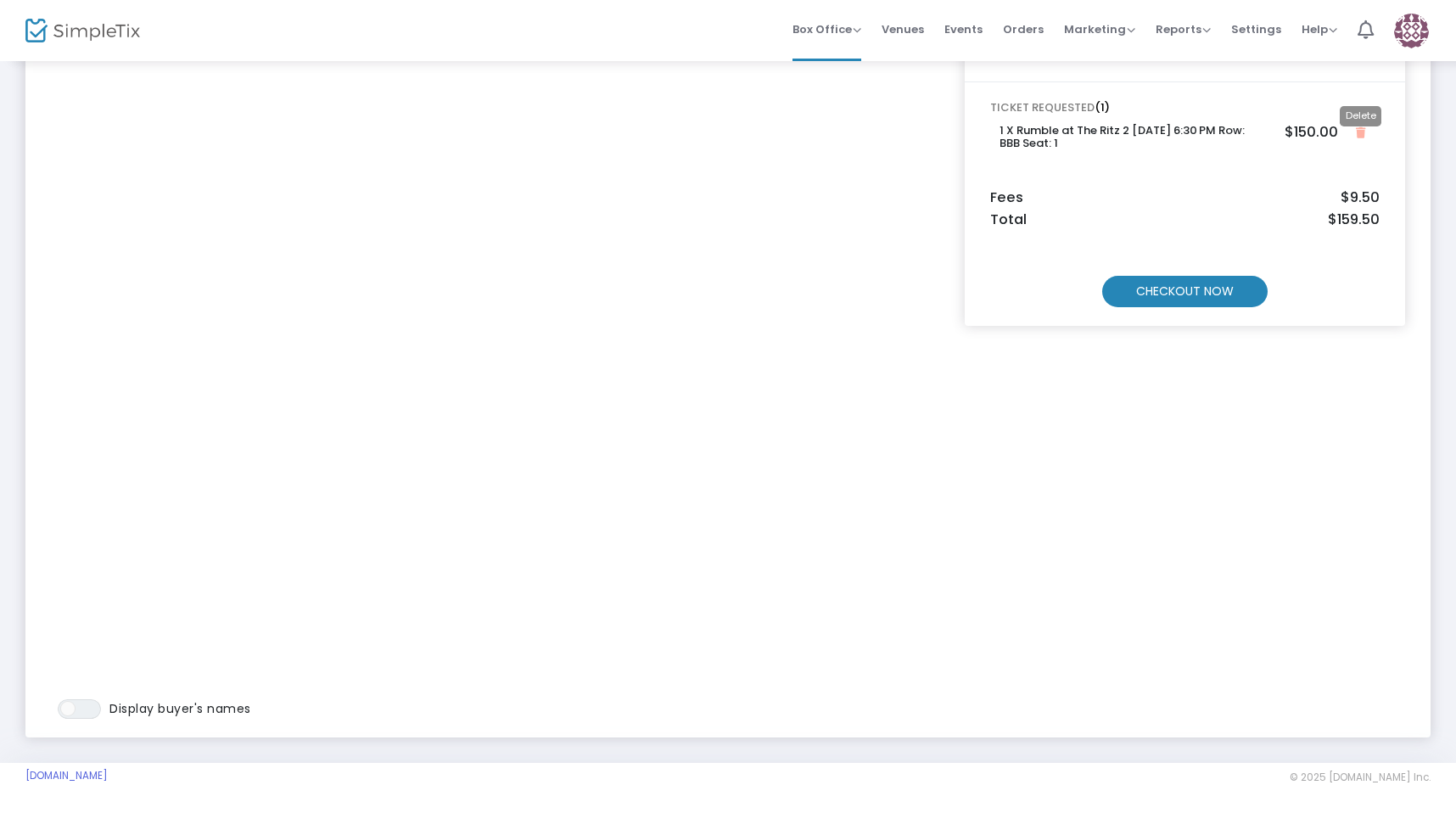
click at [1361, 135] on icon "Close" at bounding box center [1361, 133] width 9 height 11
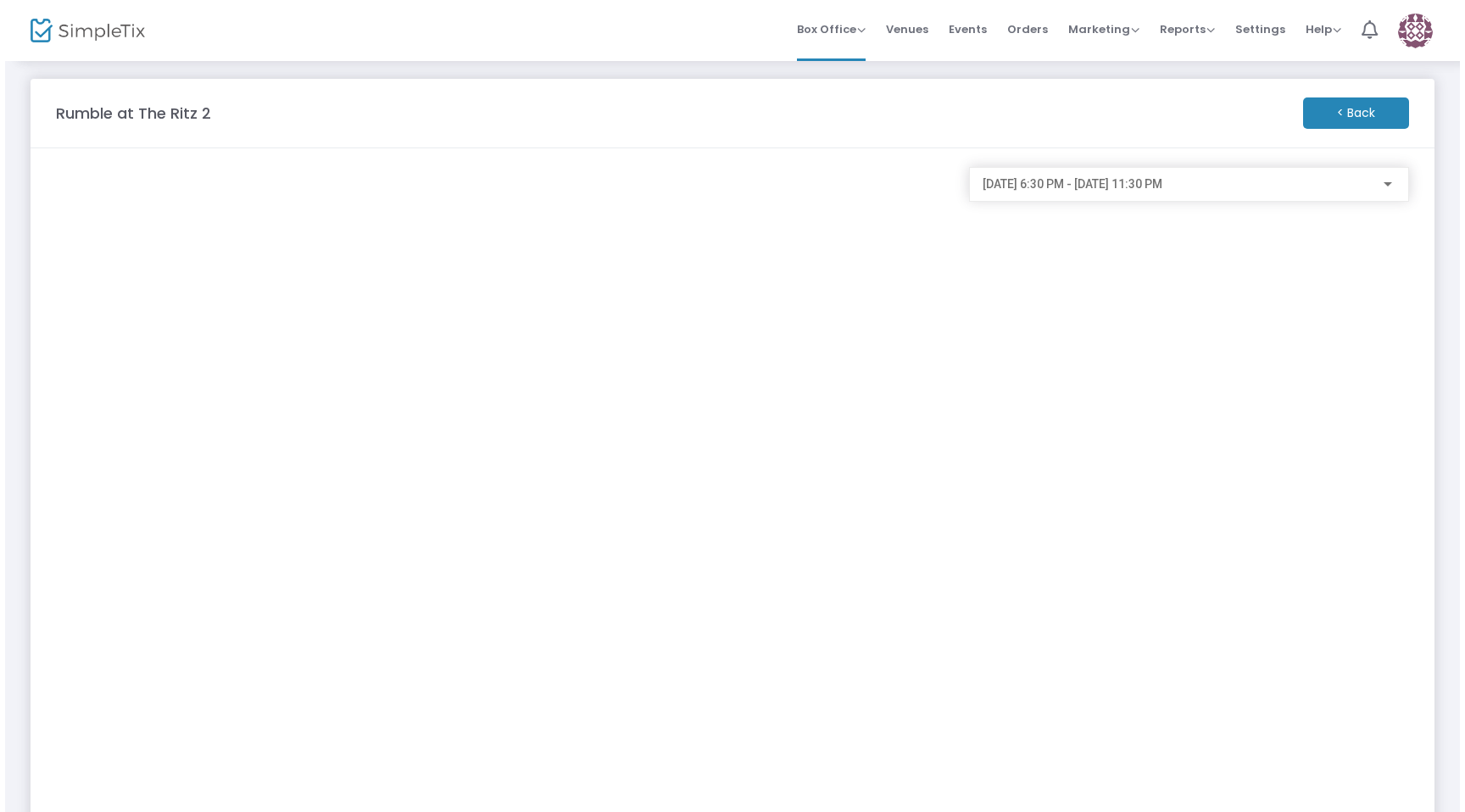
scroll to position [0, 0]
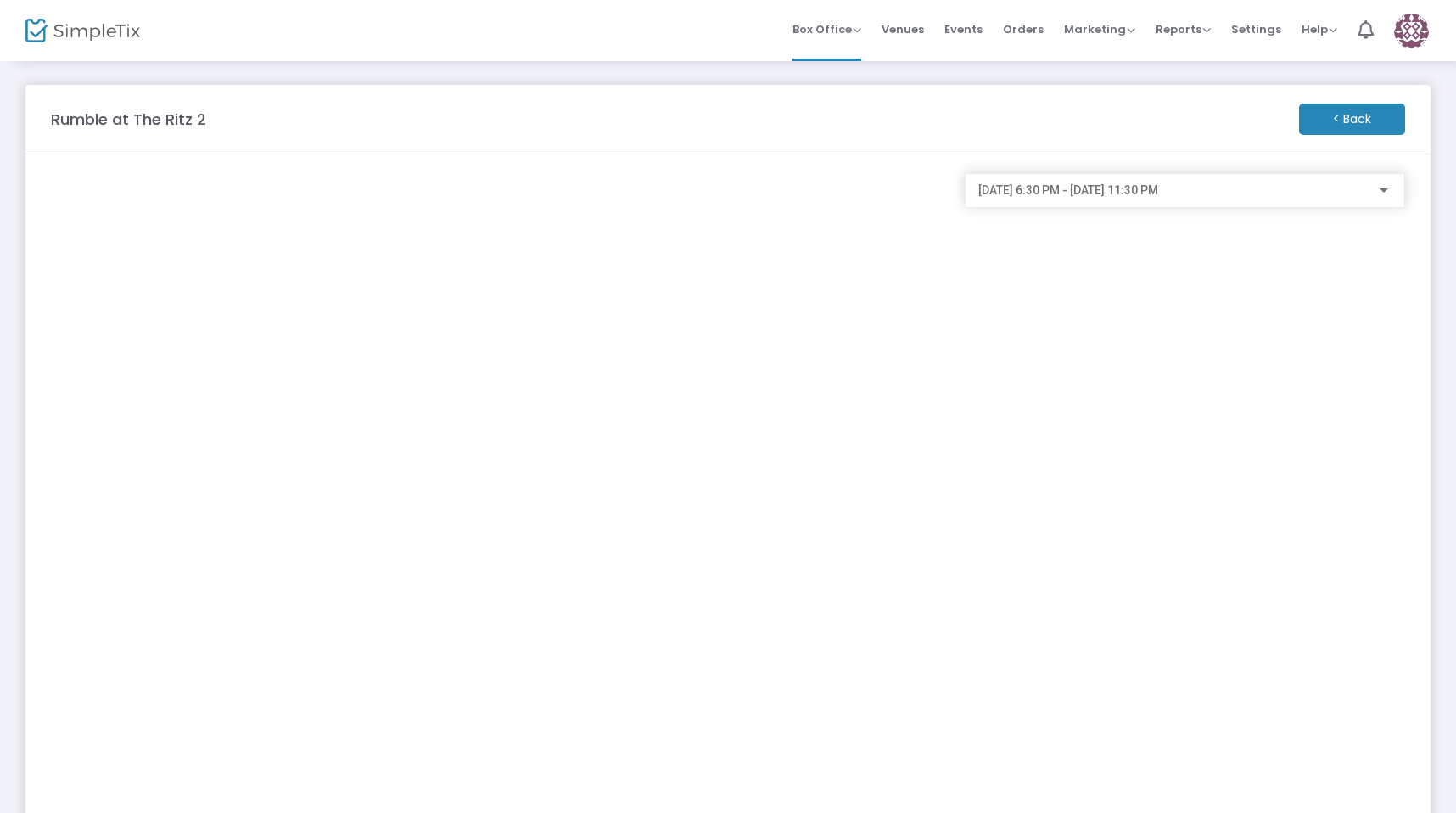
drag, startPoint x: 1348, startPoint y: 124, endPoint x: 1344, endPoint y: 134, distance: 10.8
click at [1344, 134] on m-button "< Back" at bounding box center [1352, 118] width 106 height 31
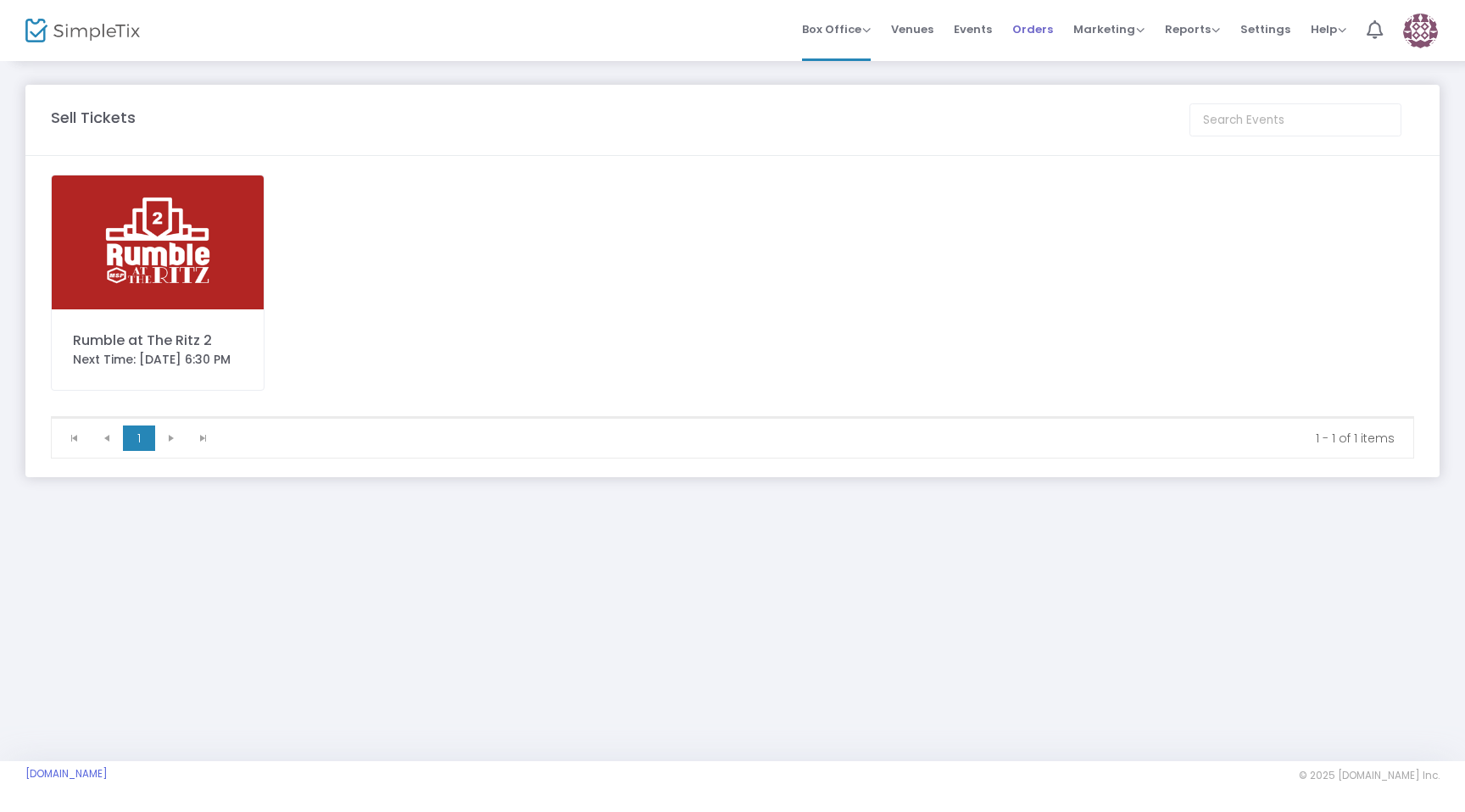
click at [1023, 39] on span "Orders" at bounding box center [1032, 30] width 40 height 43
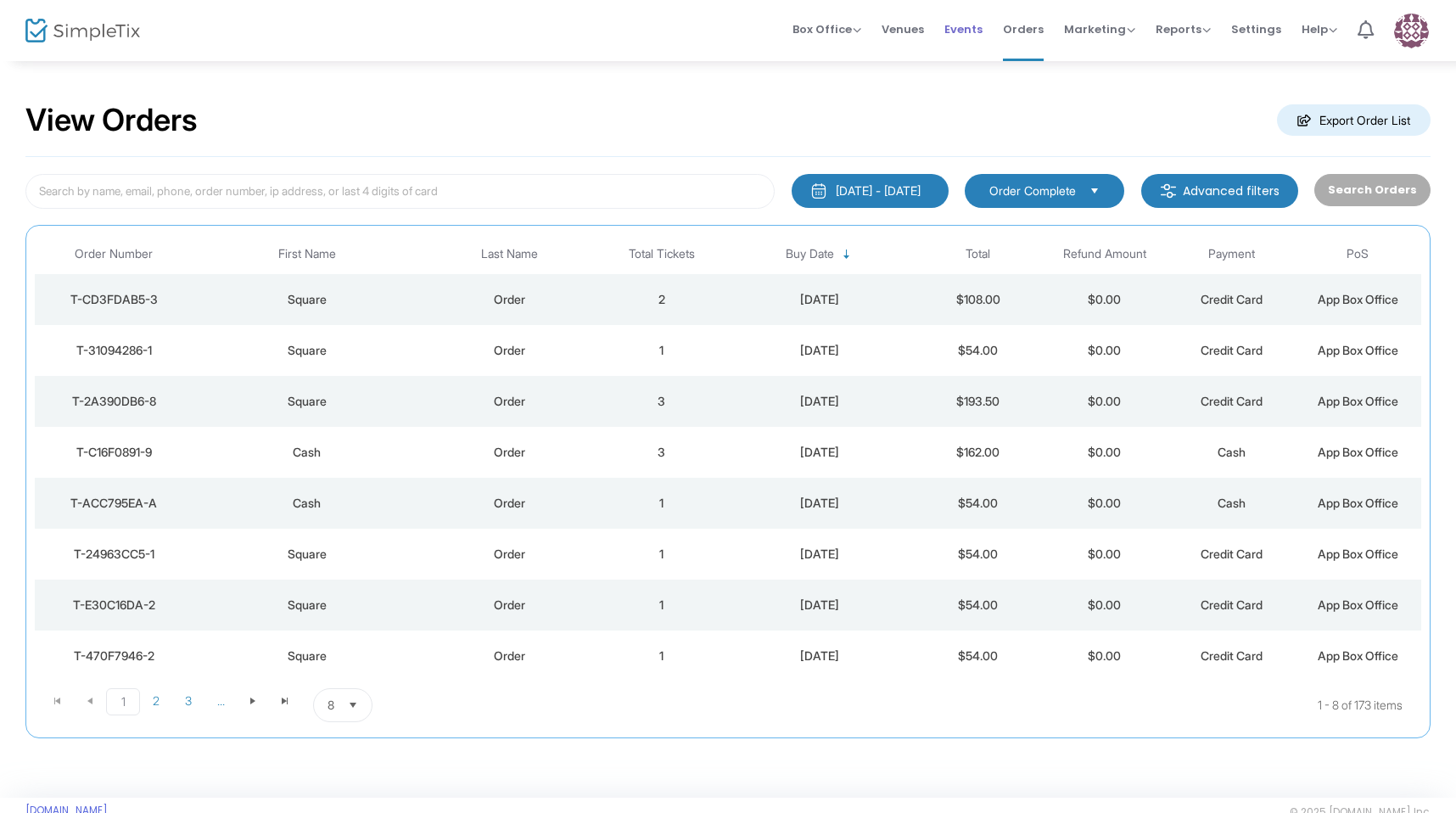
click at [992, 24] on li "Events" at bounding box center [963, 30] width 58 height 61
click at [972, 24] on span "Events" at bounding box center [964, 30] width 39 height 43
